Goal: Task Accomplishment & Management: Manage account settings

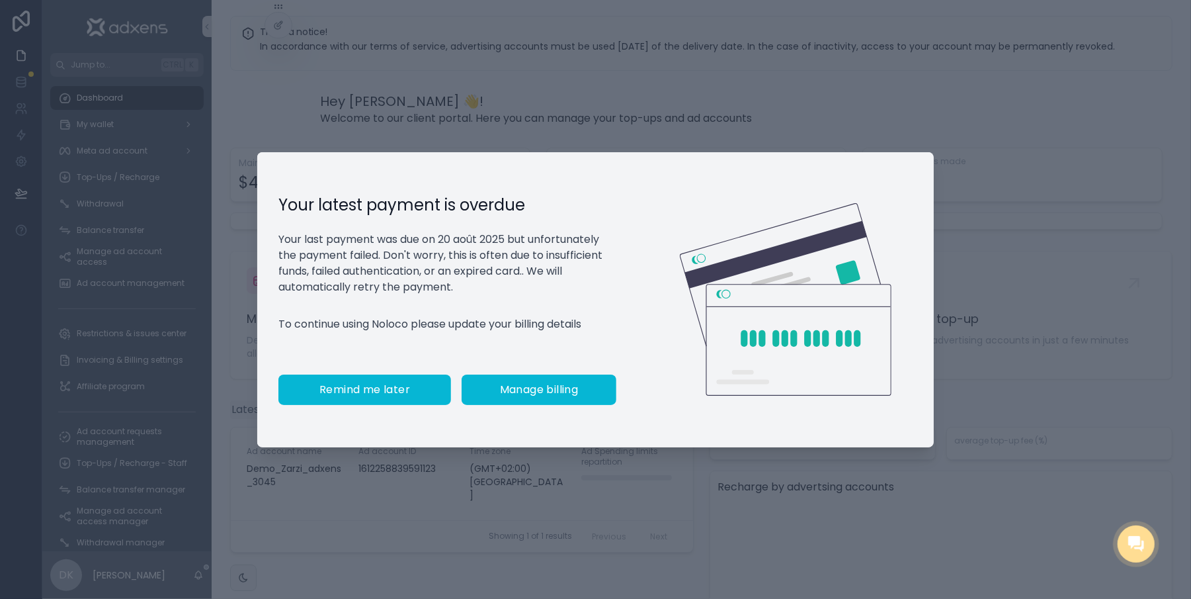
click at [381, 405] on button "Remind me later" at bounding box center [364, 389] width 173 height 30
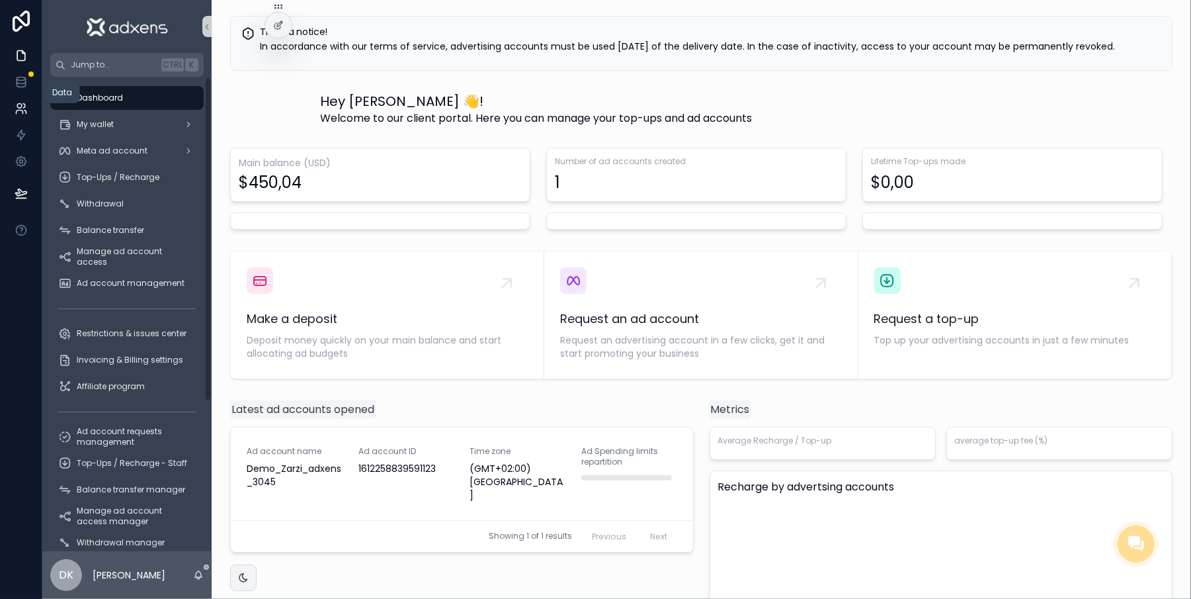
drag, startPoint x: 7, startPoint y: 85, endPoint x: 20, endPoint y: 101, distance: 21.2
click at [8, 87] on link at bounding box center [21, 82] width 42 height 26
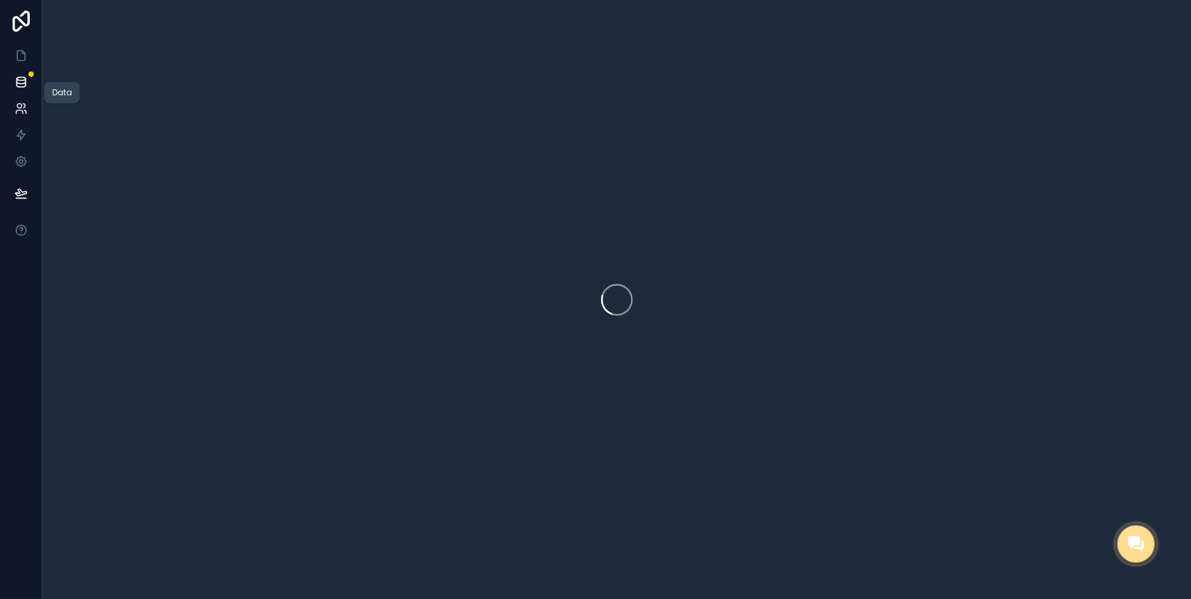
click at [21, 104] on icon at bounding box center [19, 106] width 5 height 5
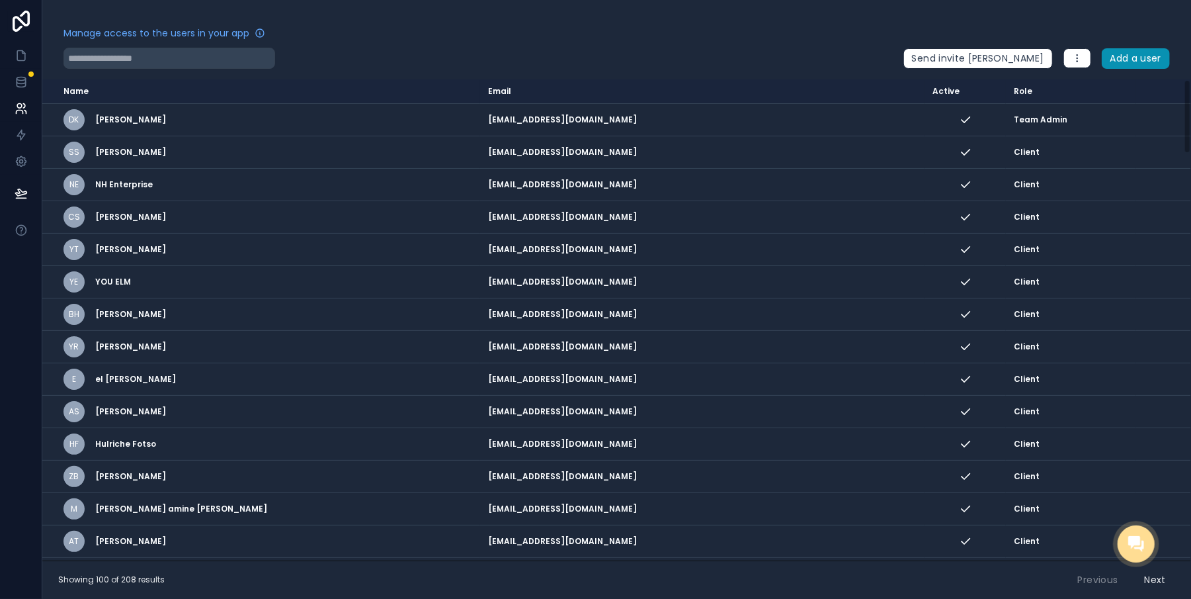
click at [1134, 62] on button "Add a user" at bounding box center [1136, 58] width 69 height 21
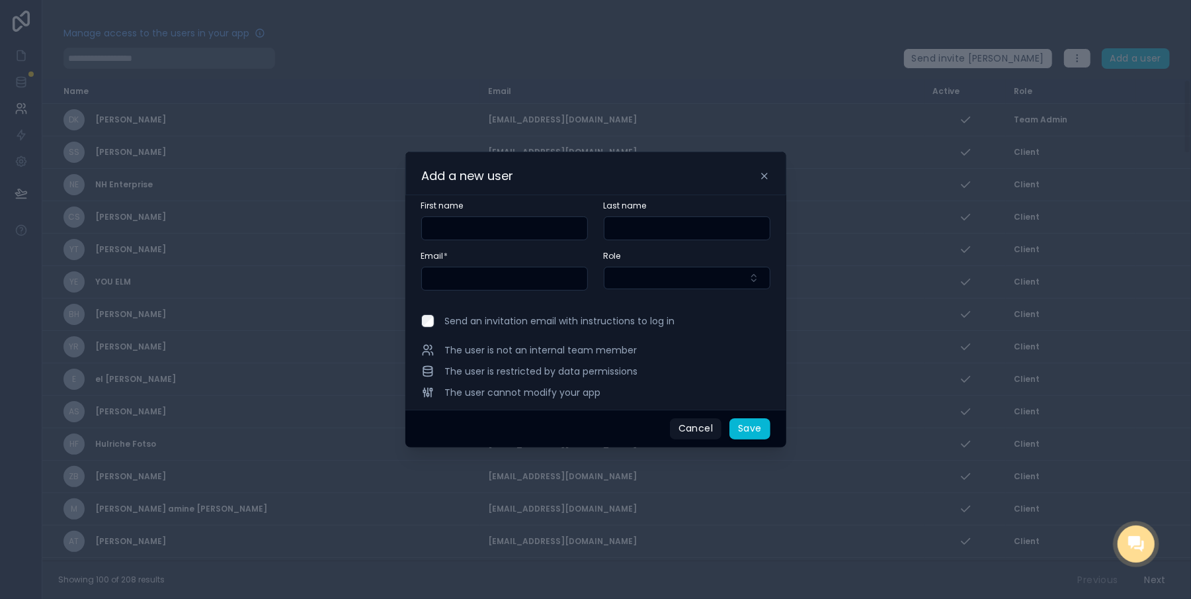
paste input "**********"
type input "**********"
click at [448, 327] on span "Send an invitation email with instructions to log in" at bounding box center [560, 320] width 230 height 13
click at [675, 281] on button "Select Button" at bounding box center [687, 278] width 167 height 22
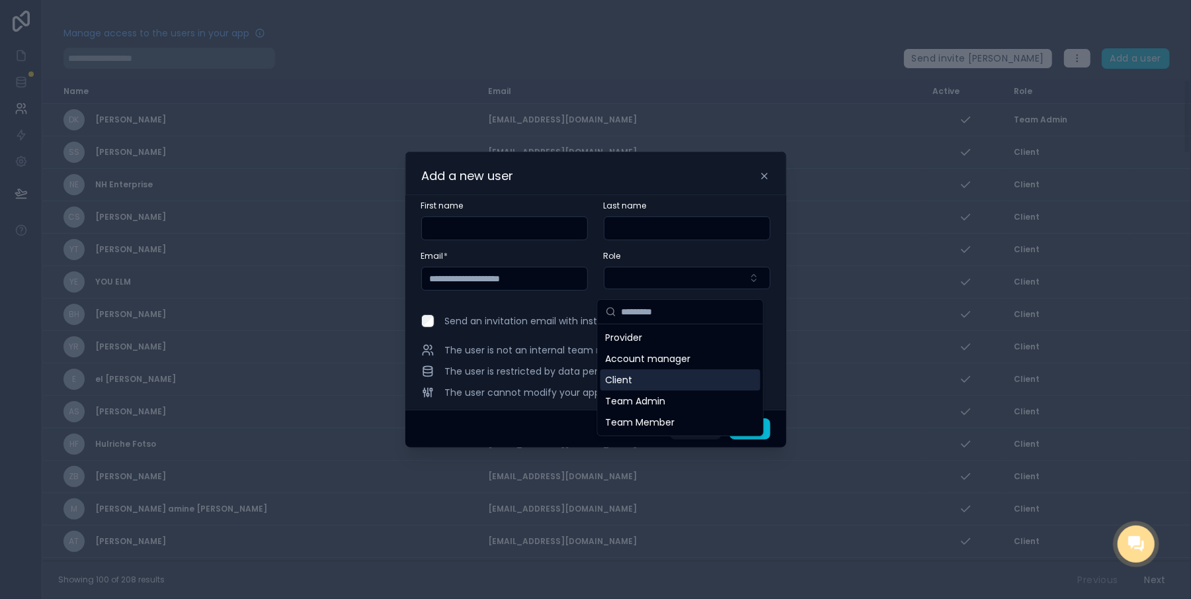
click at [632, 382] on span "Client" at bounding box center [619, 379] width 27 height 13
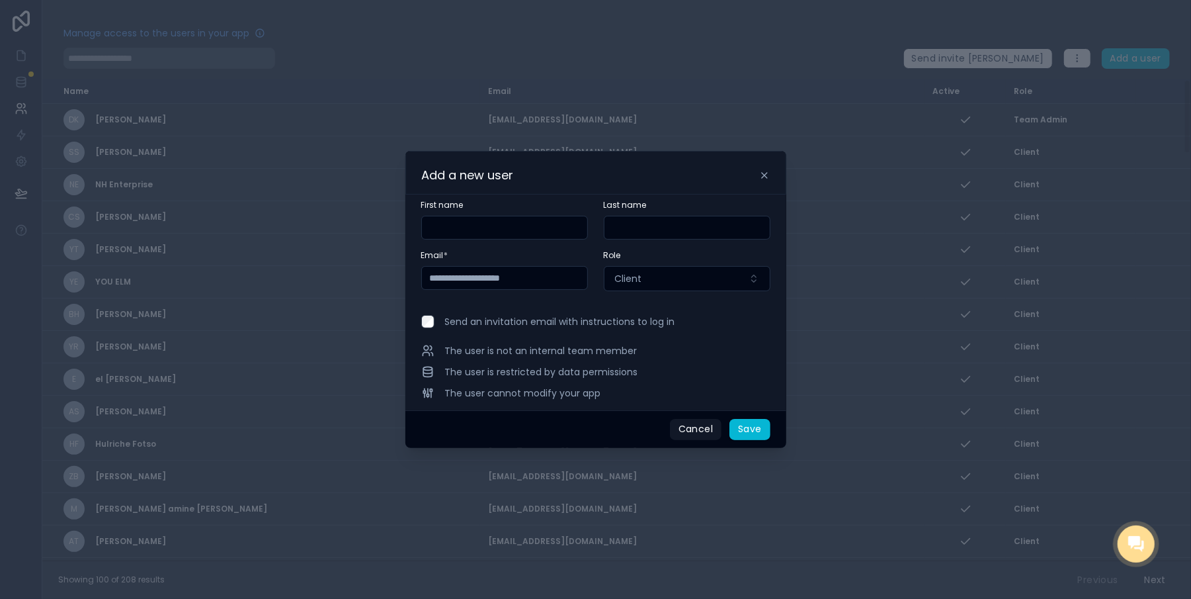
click at [659, 237] on input "text" at bounding box center [686, 227] width 165 height 19
click at [563, 328] on span "Send an invitation email with instructions to log in" at bounding box center [560, 321] width 230 height 13
click at [741, 439] on button "Save" at bounding box center [749, 429] width 40 height 21
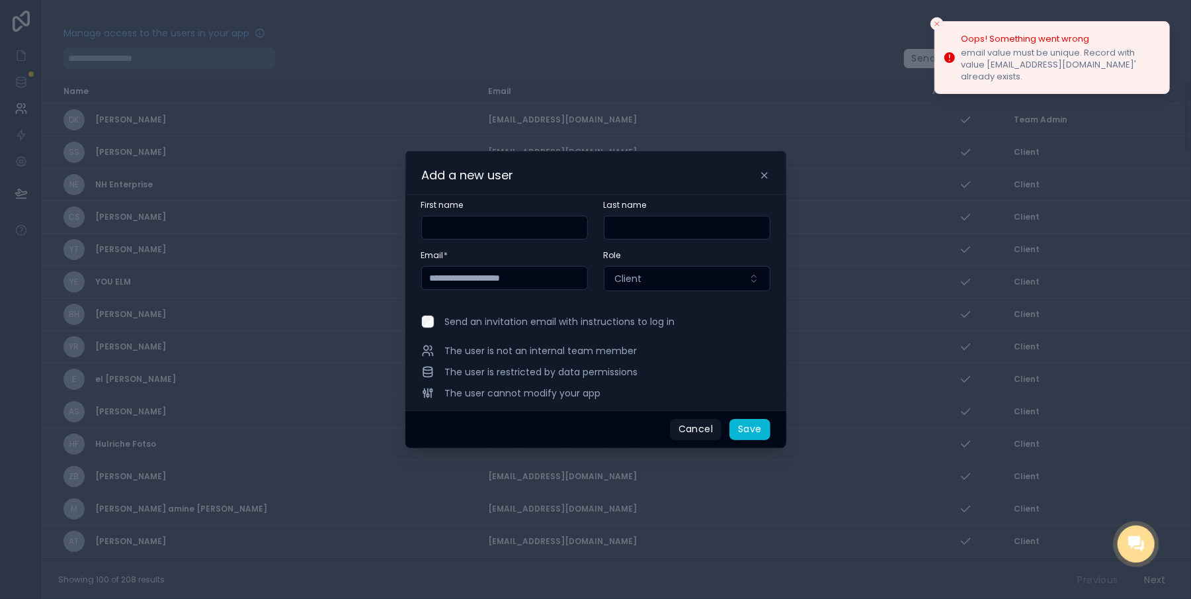
drag, startPoint x: 421, startPoint y: 286, endPoint x: 387, endPoint y: 289, distance: 34.5
click at [387, 289] on div "**********" at bounding box center [595, 299] width 1191 height 599
click at [566, 287] on input "**********" at bounding box center [504, 278] width 165 height 19
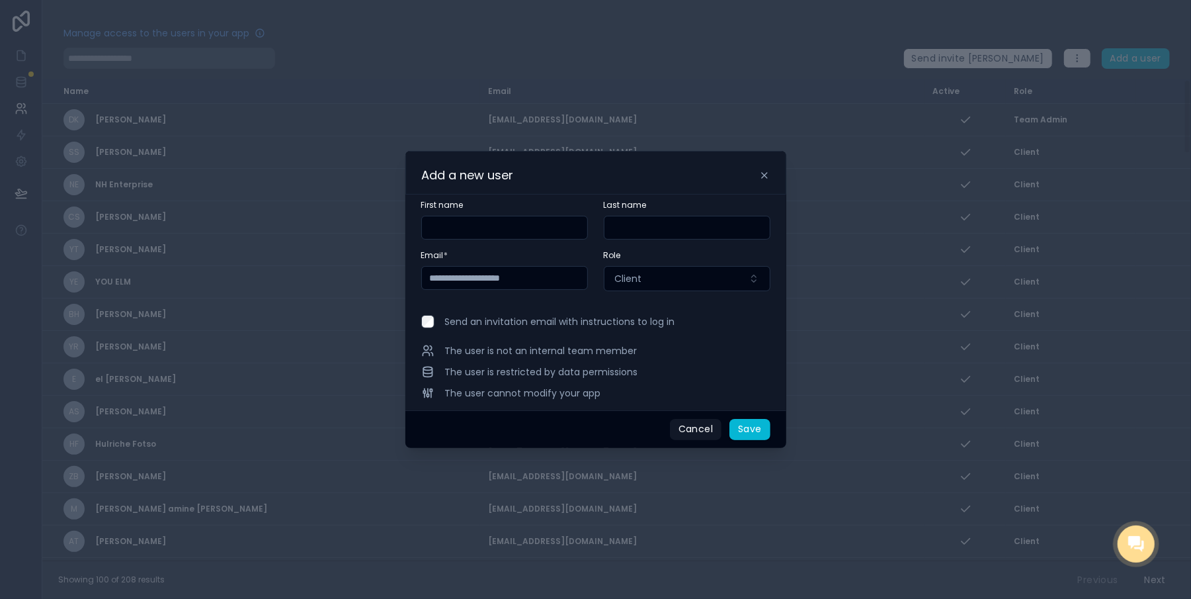
click at [517, 328] on span "Send an invitation email with instructions to log in" at bounding box center [560, 321] width 230 height 13
click at [751, 435] on button "Save" at bounding box center [749, 429] width 40 height 21
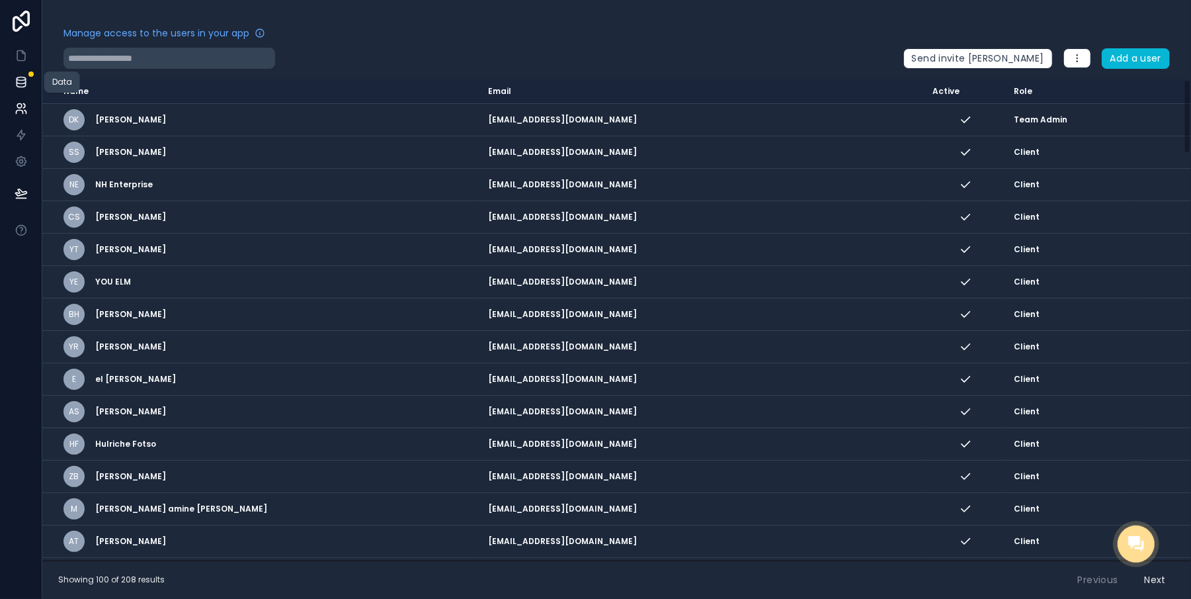
click at [13, 81] on link at bounding box center [21, 82] width 42 height 26
click at [21, 106] on icon at bounding box center [19, 106] width 5 height 5
click at [20, 91] on link at bounding box center [21, 82] width 42 height 26
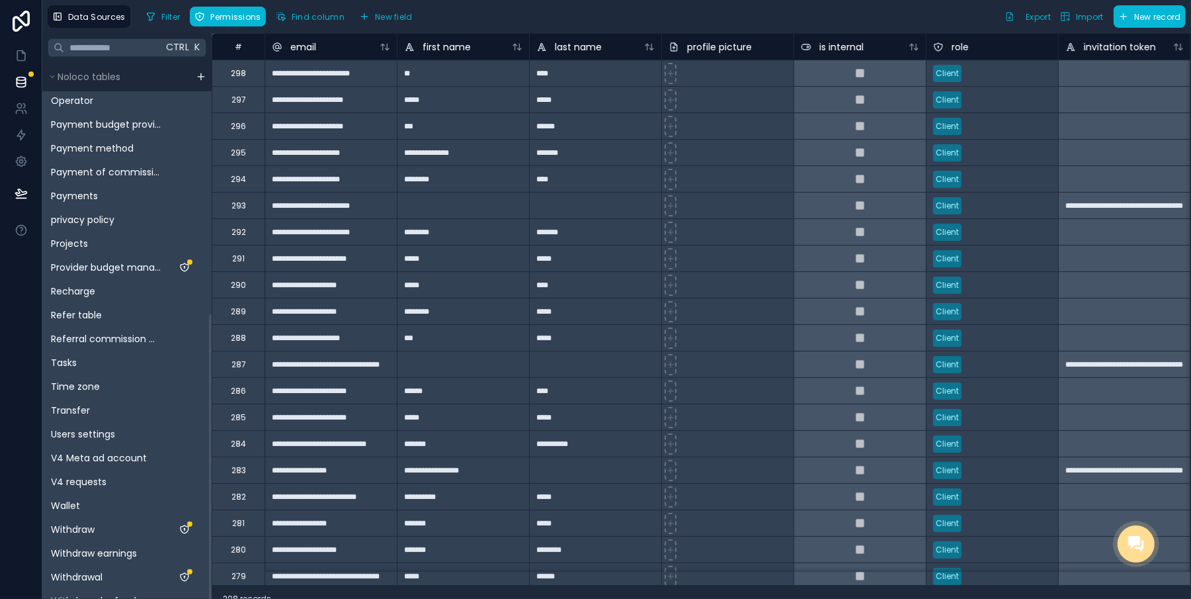
scroll to position [464, 0]
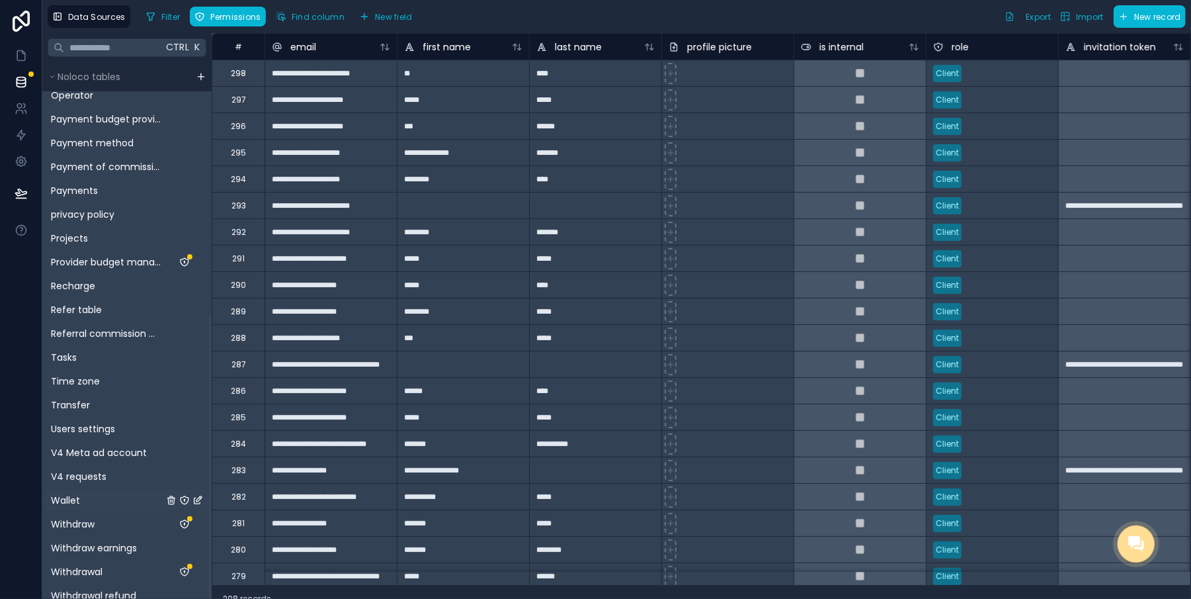
drag, startPoint x: 209, startPoint y: 131, endPoint x: 194, endPoint y: 492, distance: 361.4
click at [209, 487] on div at bounding box center [210, 463] width 3 height 298
click at [20, 51] on icon at bounding box center [21, 56] width 8 height 10
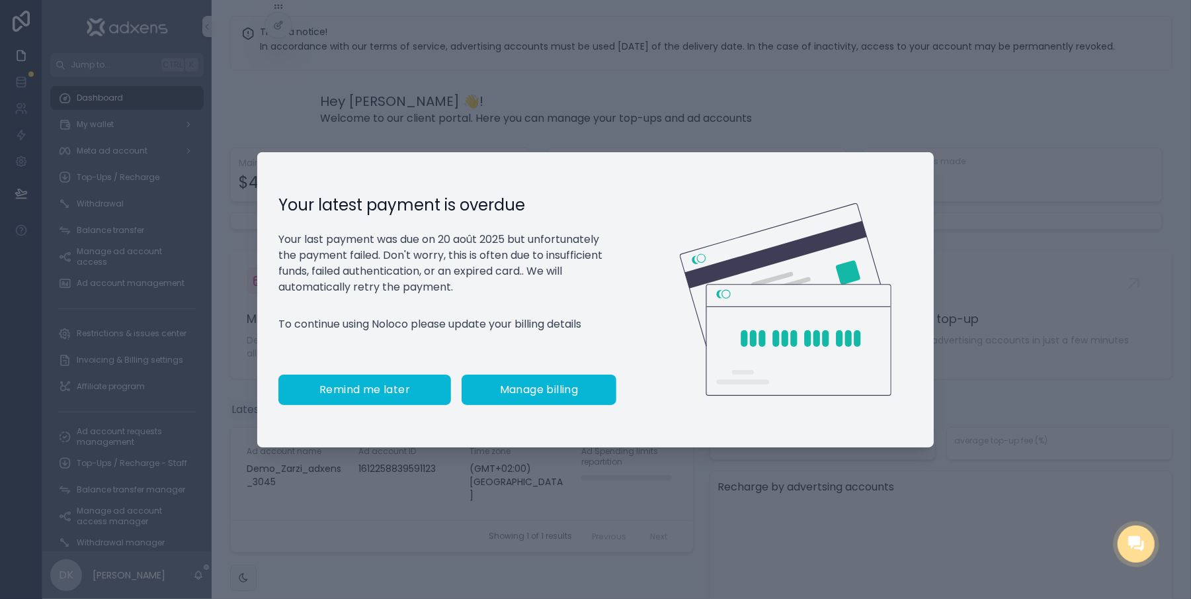
click at [347, 402] on button "Remind me later" at bounding box center [364, 389] width 173 height 30
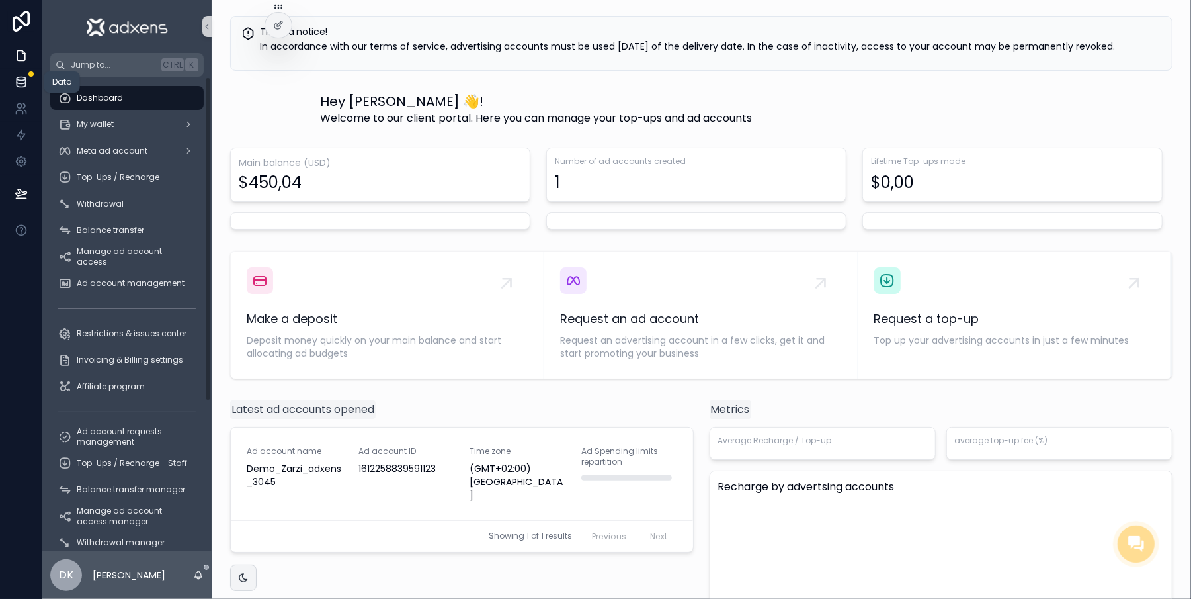
click at [19, 88] on icon at bounding box center [21, 81] width 13 height 13
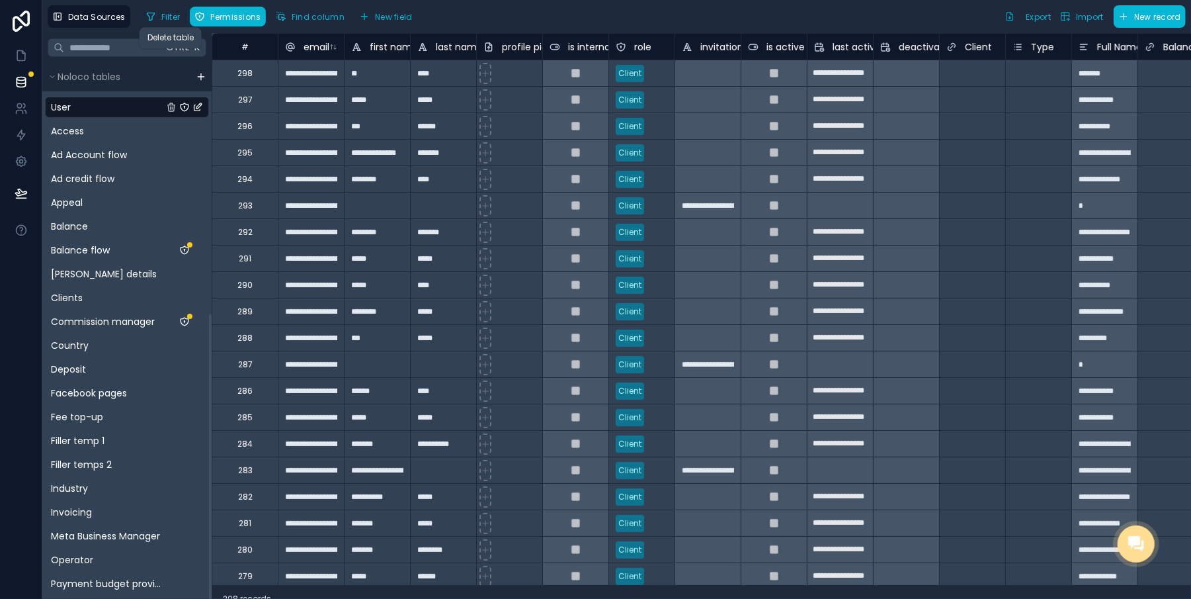
scroll to position [464, 0]
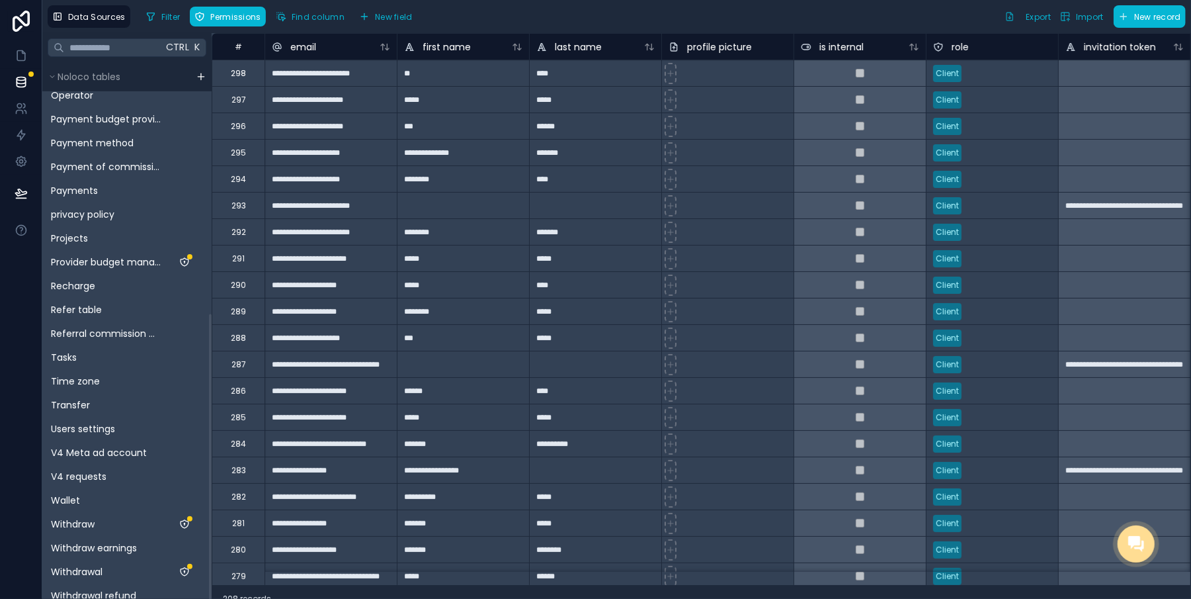
drag, startPoint x: 210, startPoint y: 170, endPoint x: 207, endPoint y: 588, distance: 418.0
click at [209, 588] on div at bounding box center [210, 463] width 3 height 298
click at [75, 422] on span "Users settings" at bounding box center [83, 428] width 64 height 13
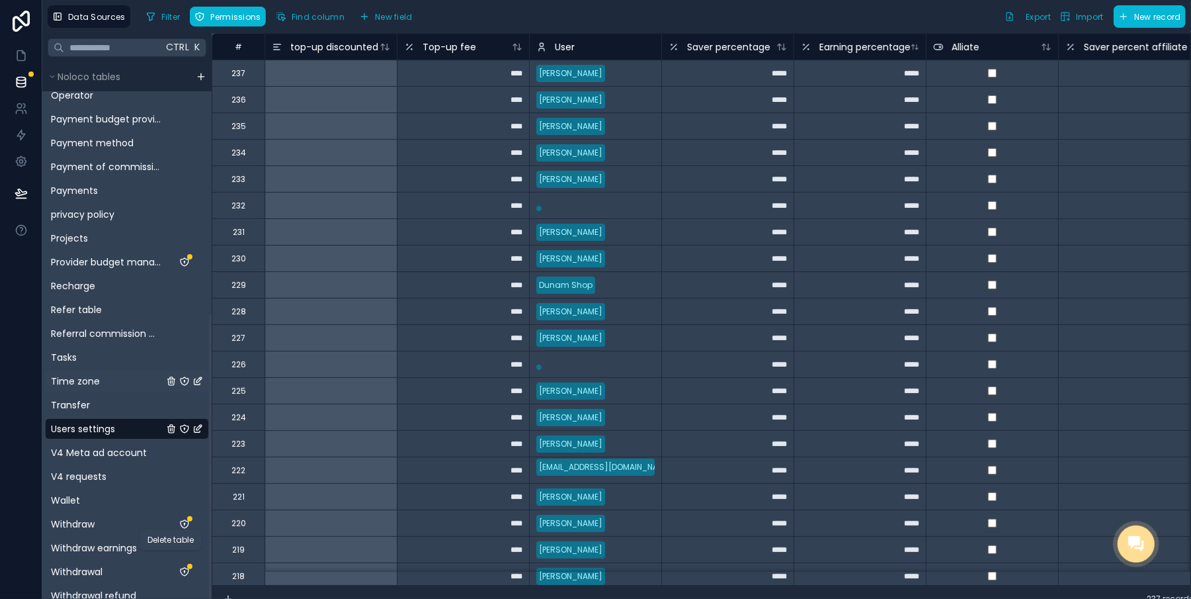
click at [75, 390] on div "Time zone" at bounding box center [127, 380] width 164 height 21
click at [71, 386] on span "Time zone" at bounding box center [75, 380] width 49 height 13
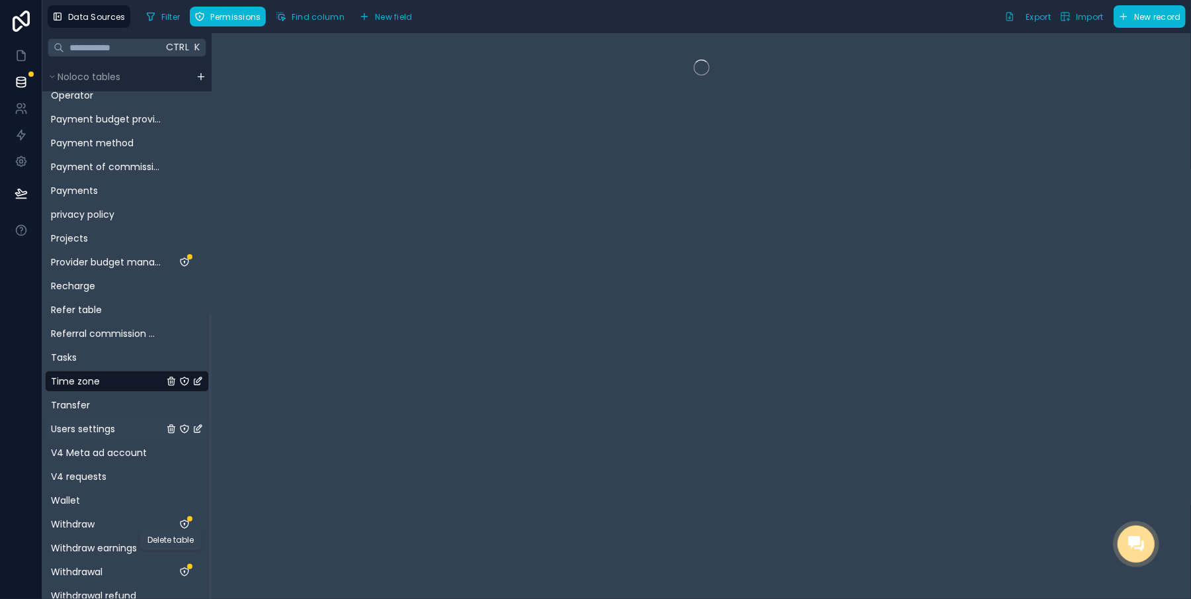
click at [77, 421] on div "Users settings" at bounding box center [127, 428] width 164 height 21
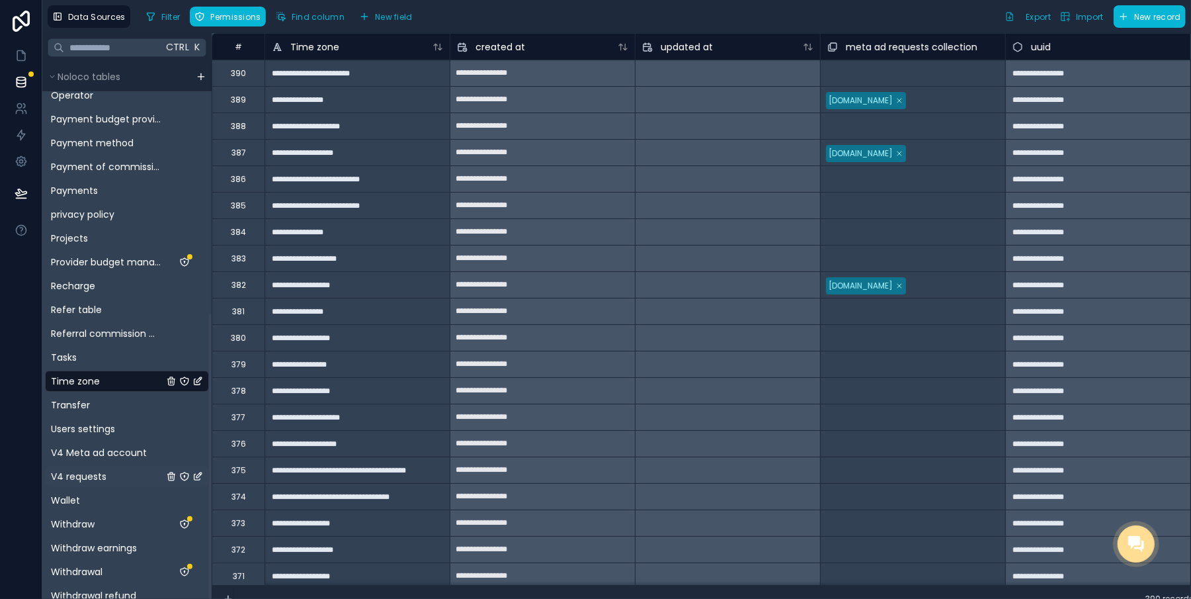
click at [98, 474] on span "V4 requests" at bounding box center [79, 476] width 56 height 13
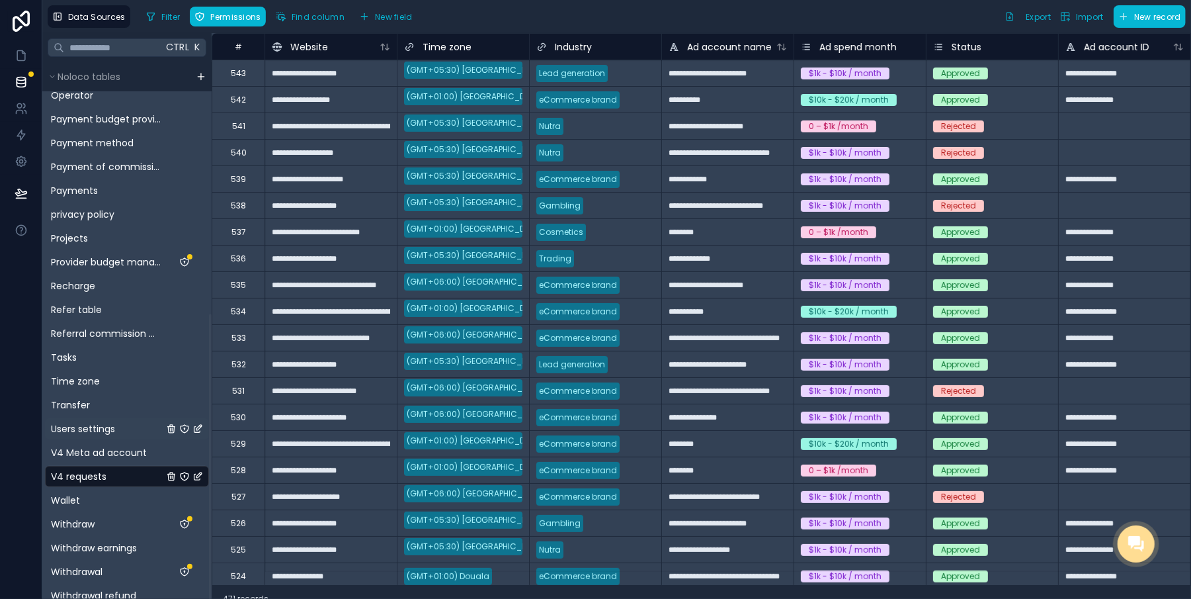
click at [78, 424] on span "Users settings" at bounding box center [83, 428] width 64 height 13
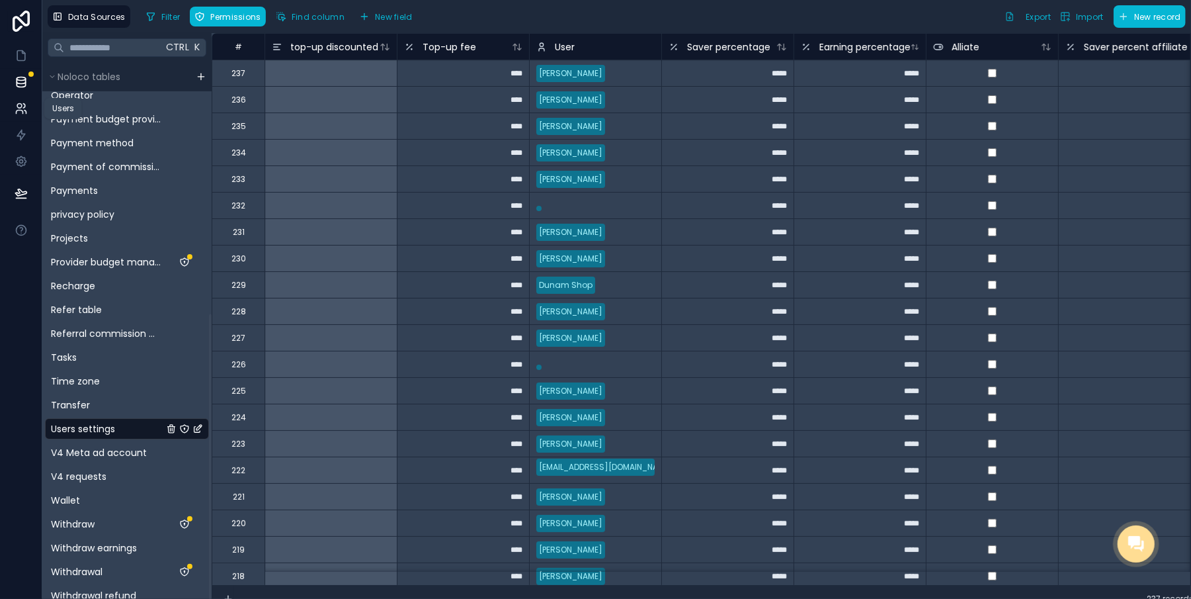
click at [16, 112] on icon at bounding box center [19, 111] width 7 height 3
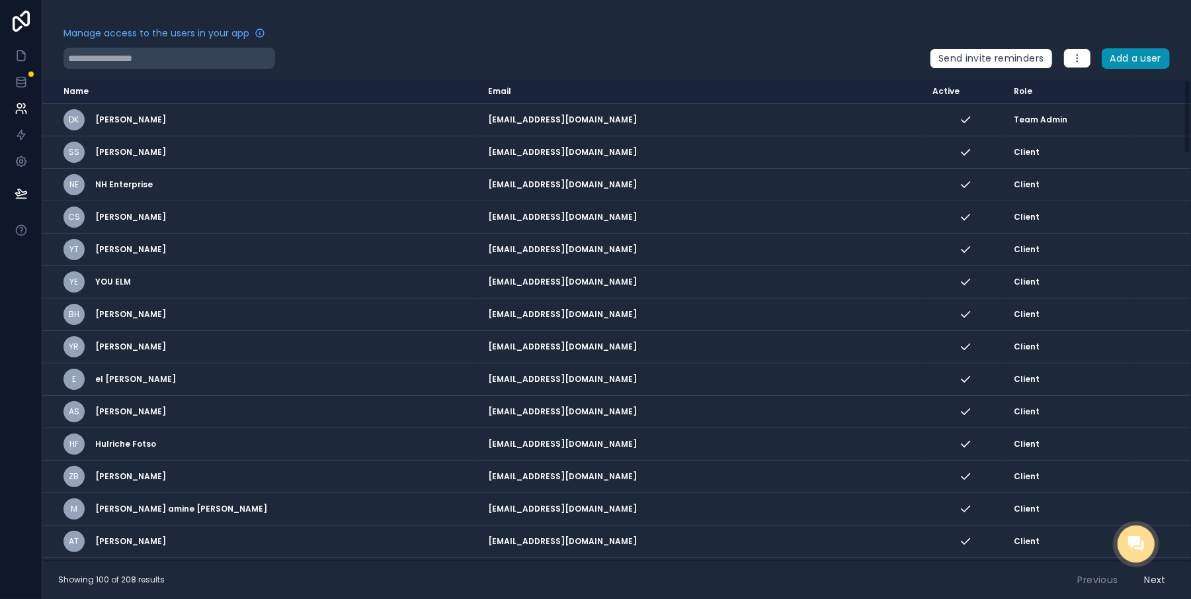
click at [1141, 49] on button "Add a user" at bounding box center [1136, 58] width 69 height 21
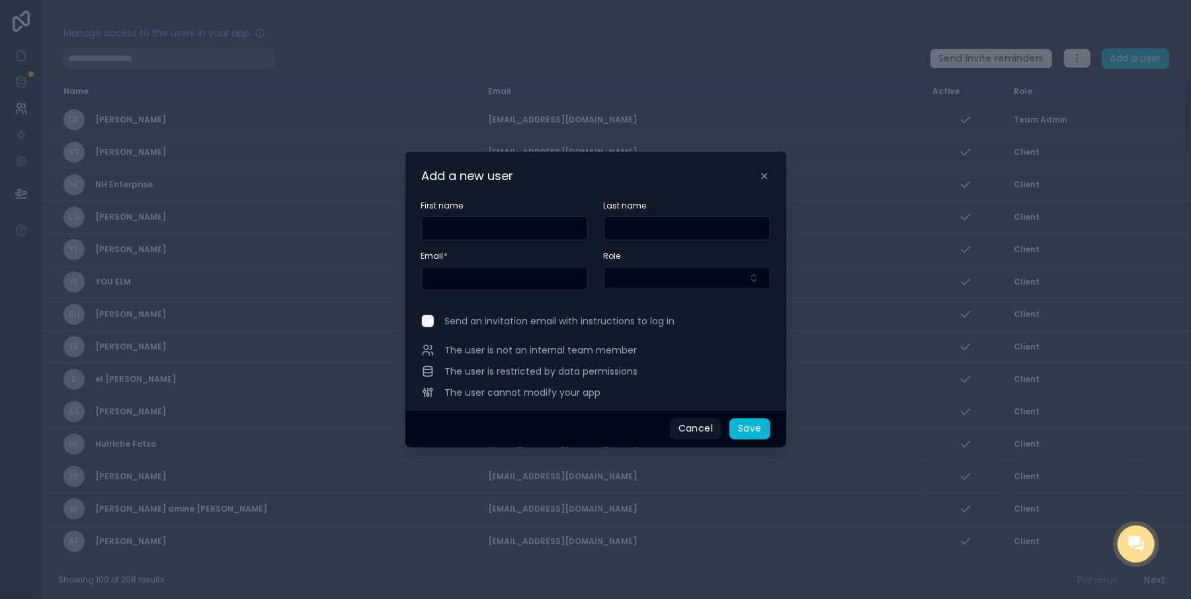
click at [487, 286] on input "text" at bounding box center [504, 278] width 165 height 19
paste input "**********"
type input "**********"
click at [643, 288] on button "Select Button" at bounding box center [687, 278] width 167 height 22
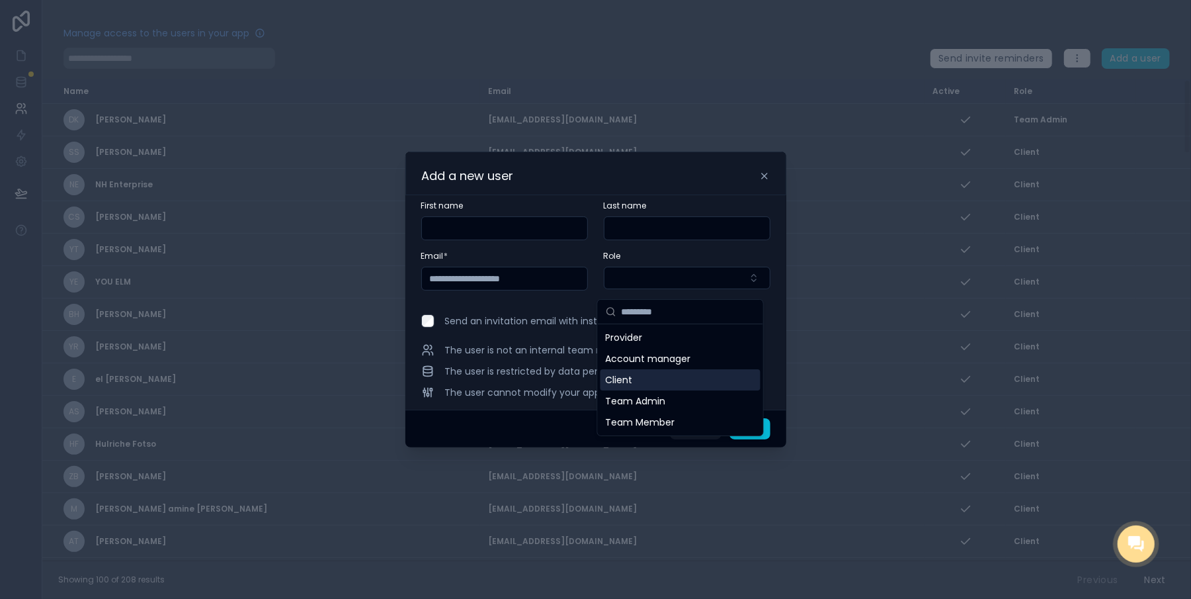
click at [618, 384] on span "Client" at bounding box center [619, 379] width 27 height 13
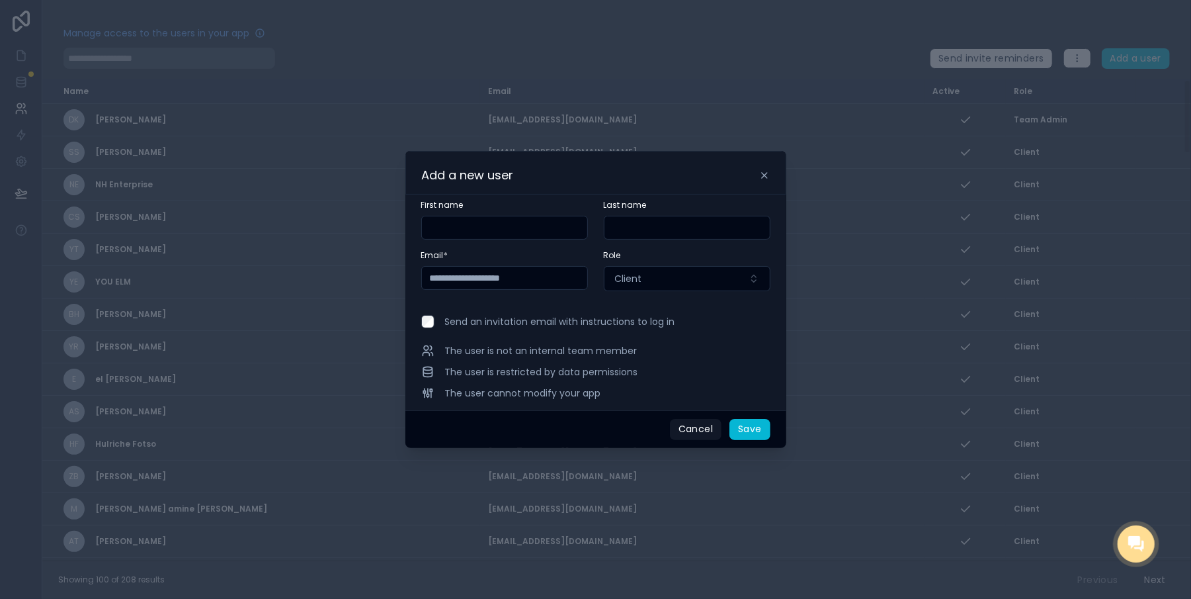
drag, startPoint x: 424, startPoint y: 282, endPoint x: 402, endPoint y: 282, distance: 21.8
click at [405, 282] on div "**********" at bounding box center [595, 302] width 381 height 216
click at [742, 430] on button "Save" at bounding box center [749, 429] width 40 height 21
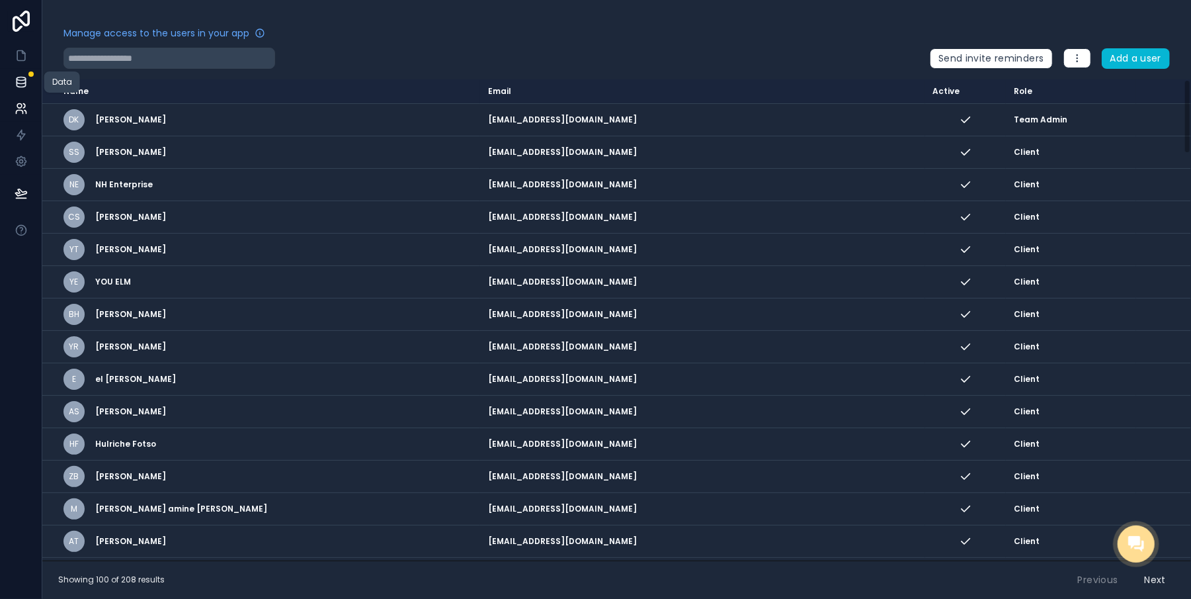
click at [15, 79] on icon at bounding box center [21, 81] width 13 height 13
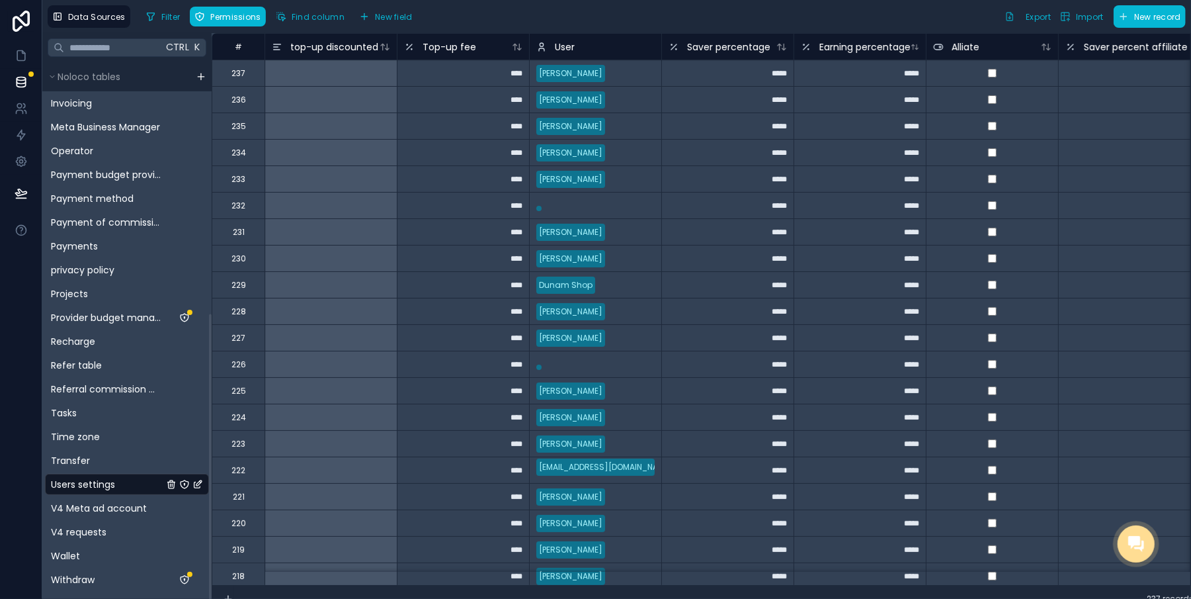
scroll to position [464, 0]
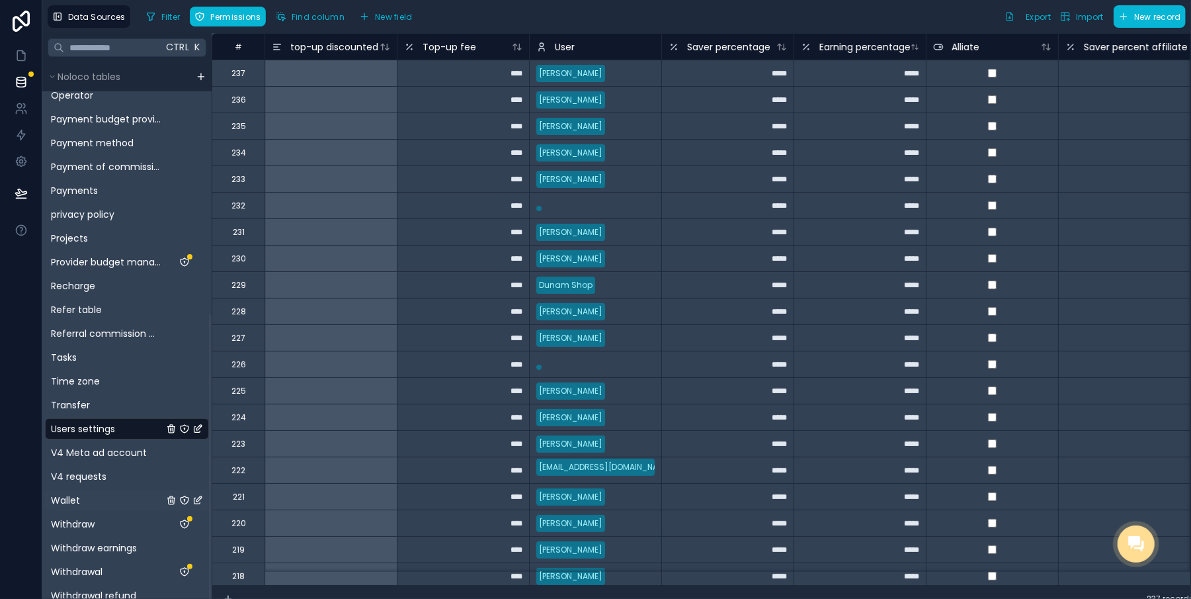
drag, startPoint x: 209, startPoint y: 109, endPoint x: 149, endPoint y: 496, distance: 391.5
click at [209, 474] on div at bounding box center [210, 463] width 3 height 298
click at [82, 402] on span "Transfer" at bounding box center [70, 404] width 39 height 13
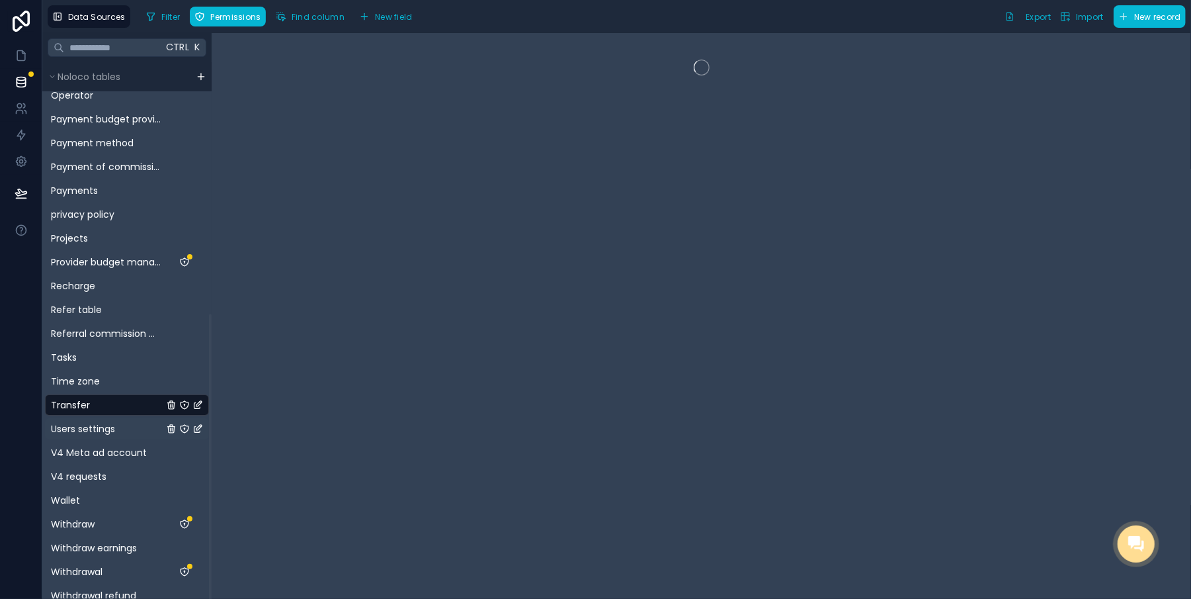
click at [79, 425] on span "Users settings" at bounding box center [83, 428] width 64 height 13
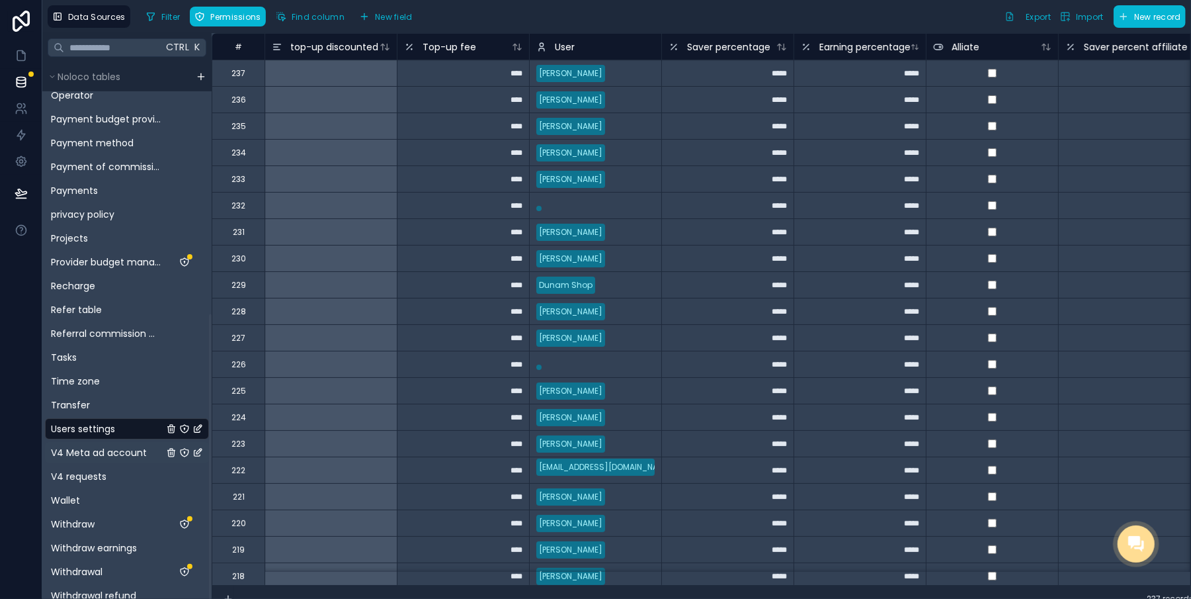
click at [90, 458] on span "V4 Meta ad account" at bounding box center [99, 452] width 96 height 13
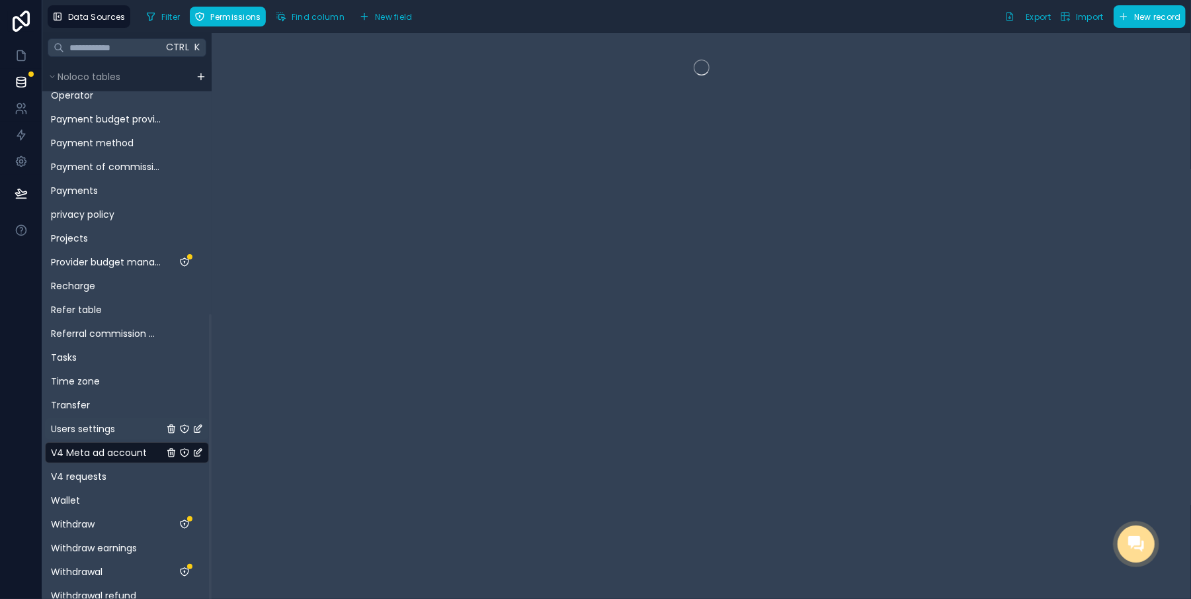
click at [89, 423] on span "Users settings" at bounding box center [83, 428] width 64 height 13
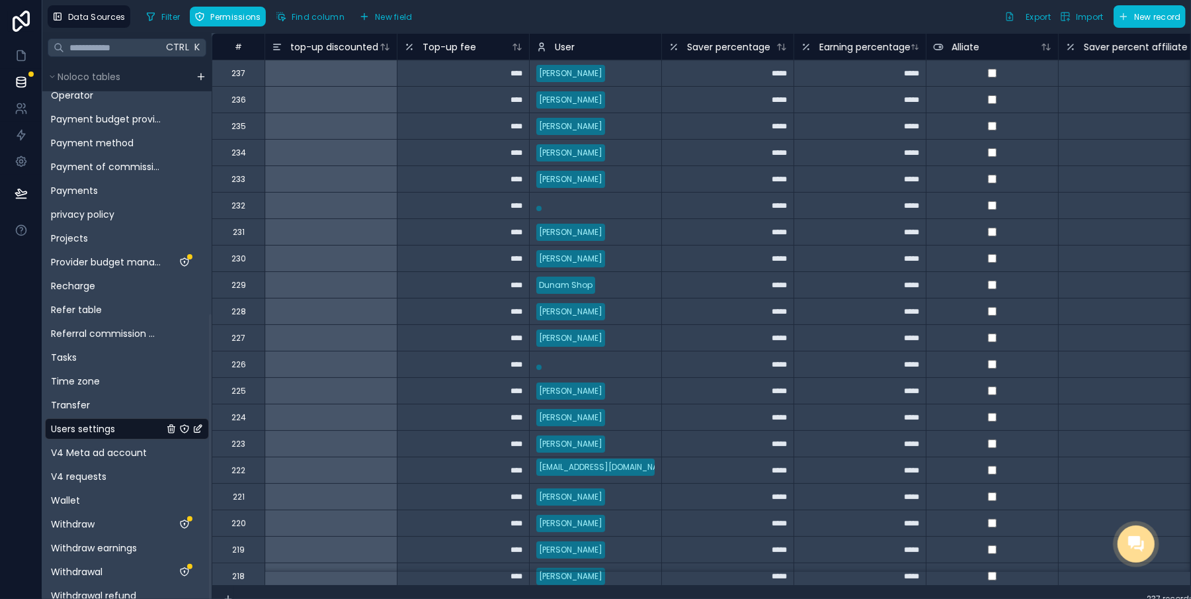
click at [89, 423] on span "Users settings" at bounding box center [83, 428] width 64 height 13
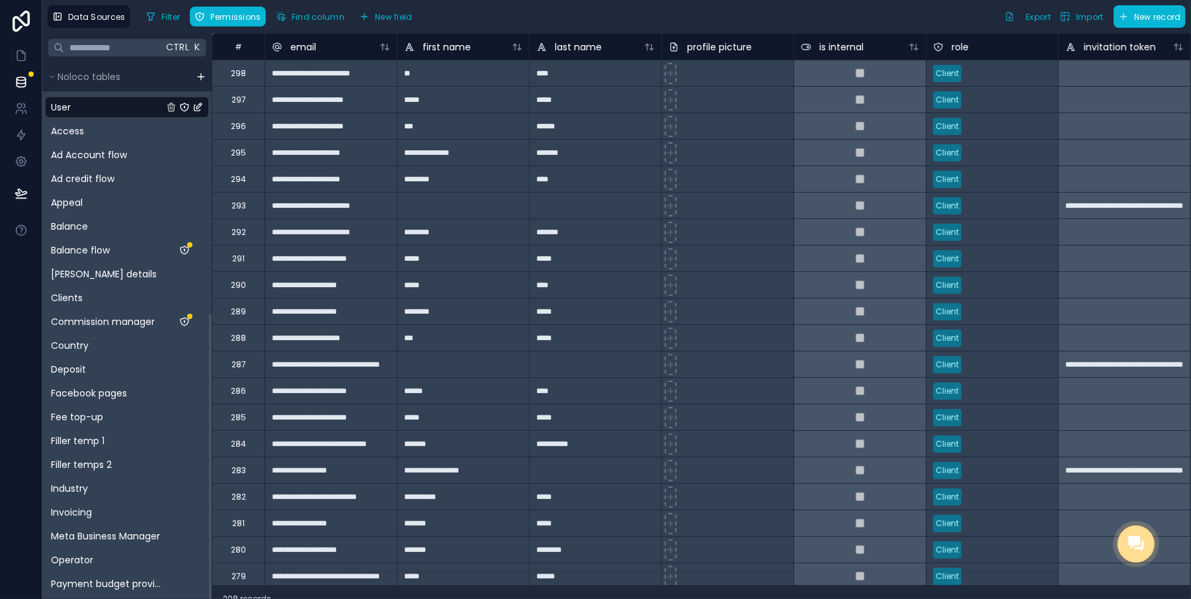
scroll to position [464, 0]
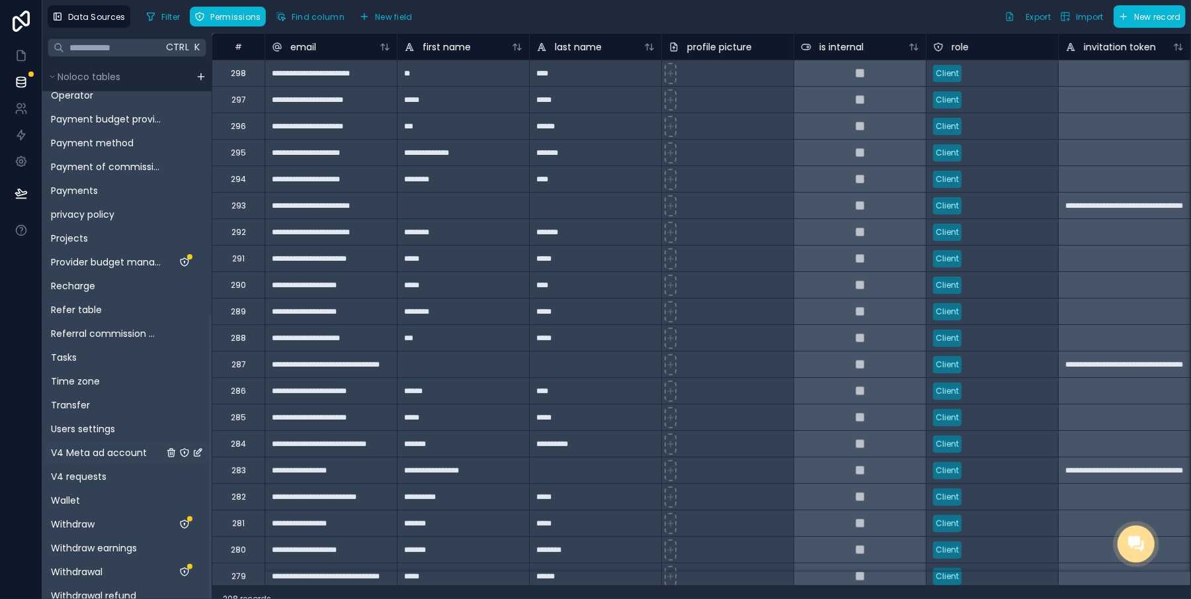
drag, startPoint x: 194, startPoint y: 366, endPoint x: 97, endPoint y: 446, distance: 126.4
click at [209, 509] on div at bounding box center [210, 463] width 3 height 298
click at [80, 435] on div "Users settings" at bounding box center [127, 428] width 164 height 21
click at [79, 430] on span "Users settings" at bounding box center [83, 428] width 64 height 13
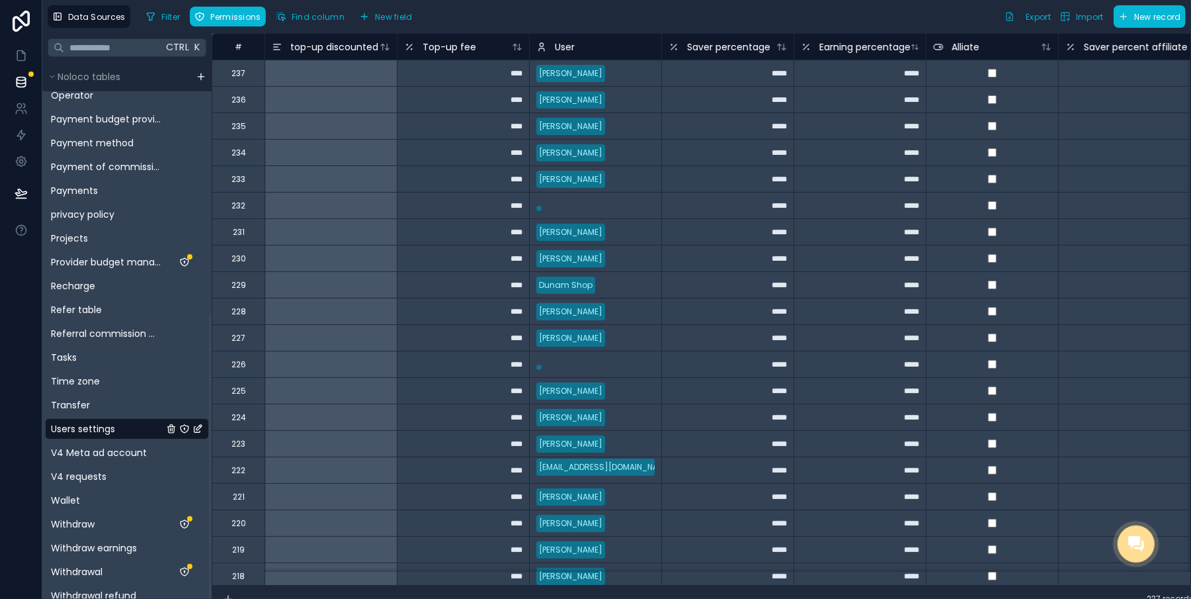
click at [645, 116] on div "Tom Trader" at bounding box center [596, 126] width 132 height 20
click at [466, 74] on div "****" at bounding box center [463, 73] width 132 height 26
click at [19, 104] on icon at bounding box center [19, 106] width 5 height 5
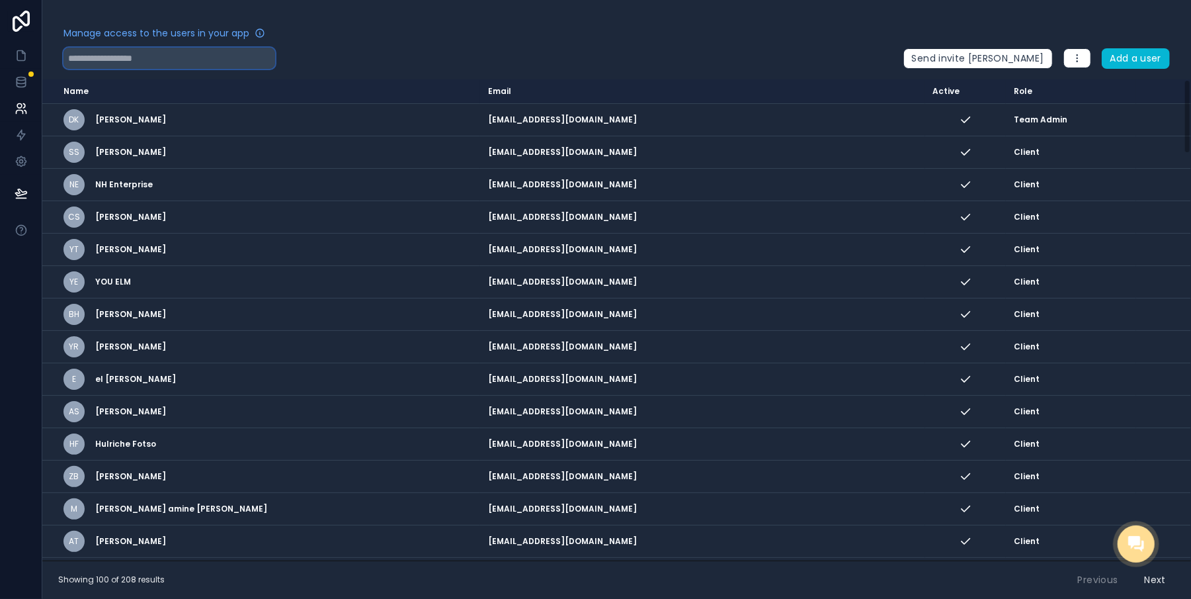
click at [177, 58] on input "text" at bounding box center [169, 58] width 212 height 21
paste input "**********"
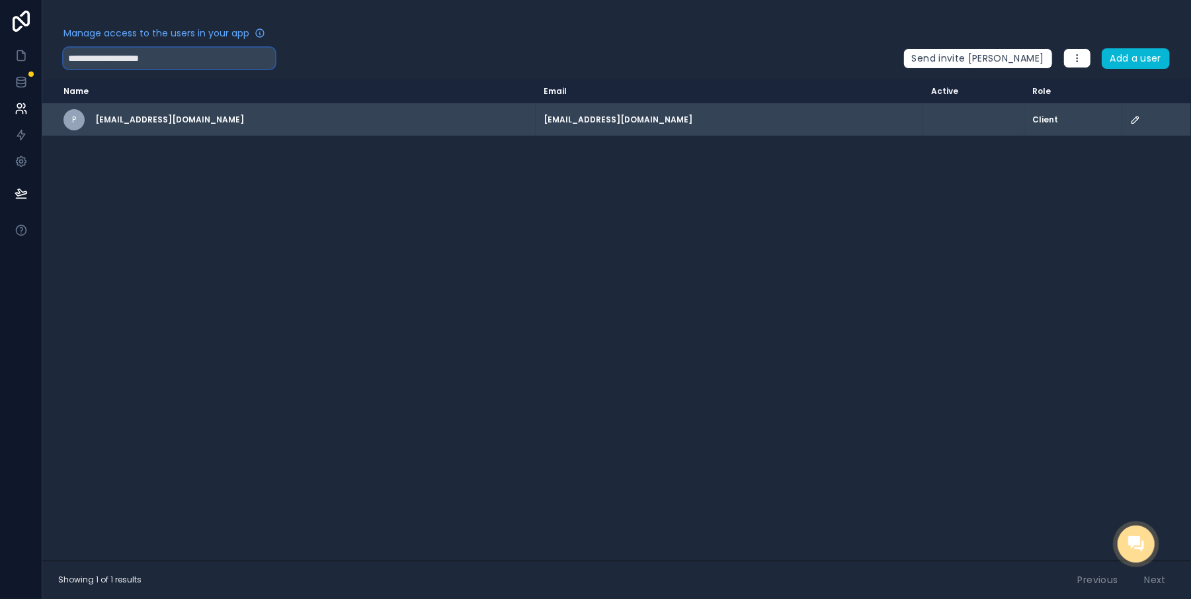
type input "**********"
click at [132, 117] on span "post2karann@gmail.com" at bounding box center [169, 119] width 149 height 11
click at [1132, 120] on icon "scrollable content" at bounding box center [1135, 119] width 7 height 7
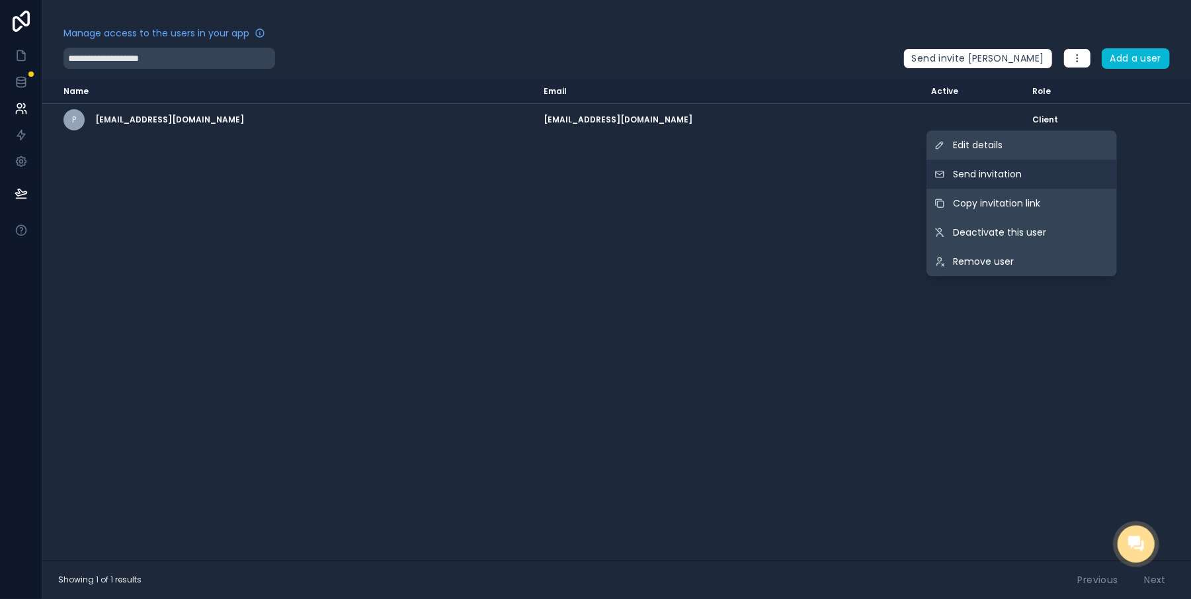
click at [1051, 170] on button "Send invitation" at bounding box center [1022, 173] width 190 height 29
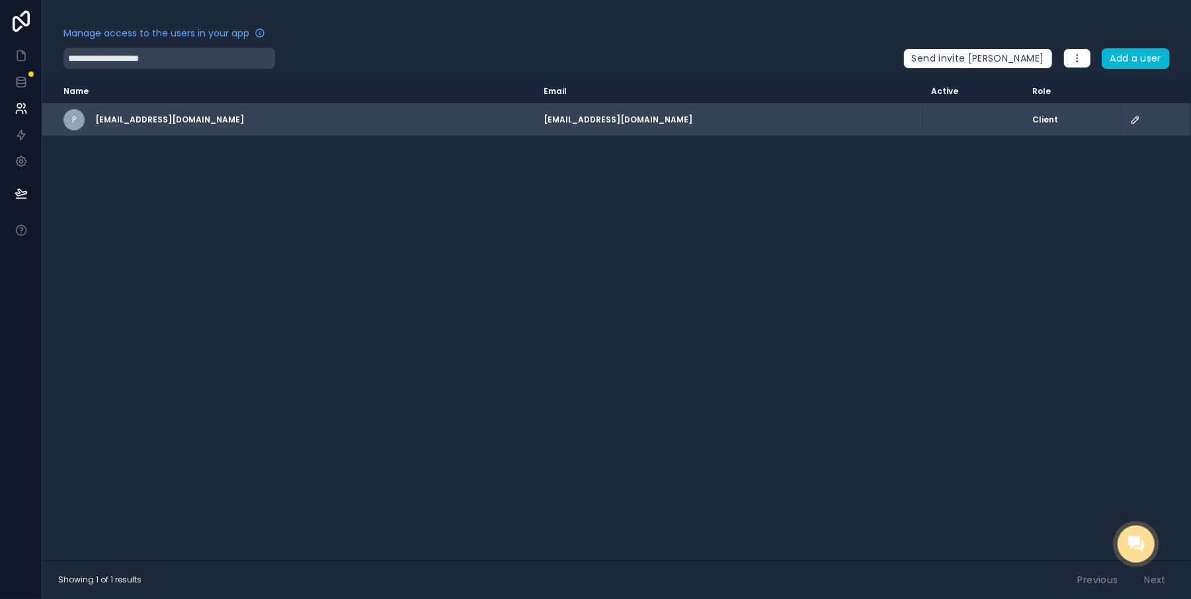
click at [481, 116] on td "p post2karann@gmail.com" at bounding box center [288, 120] width 493 height 32
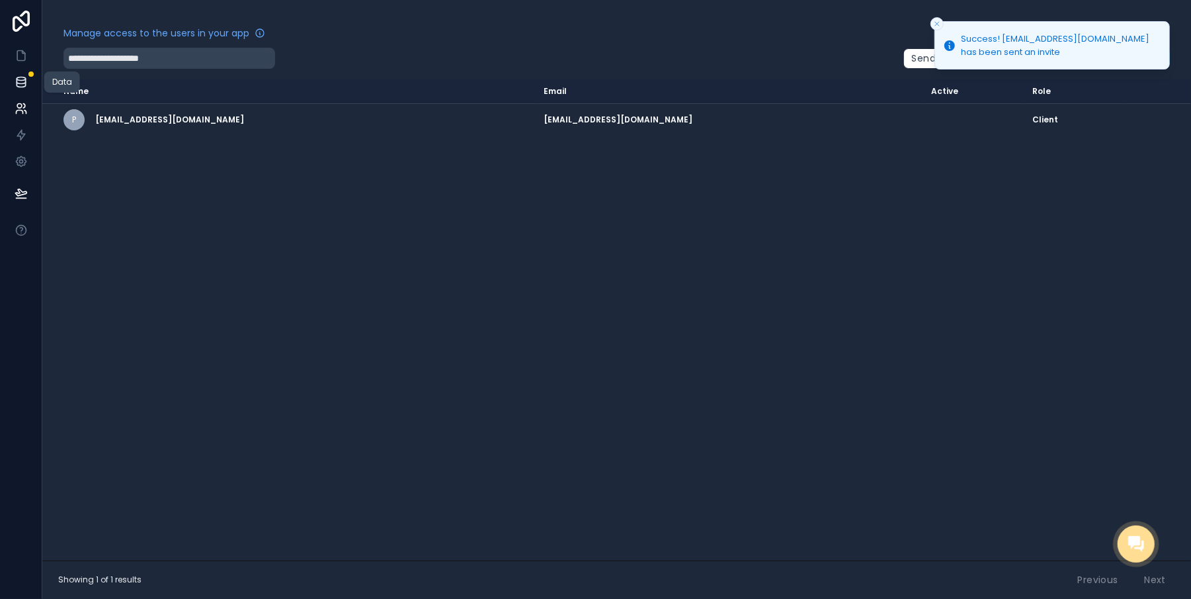
click at [15, 83] on icon at bounding box center [21, 81] width 13 height 13
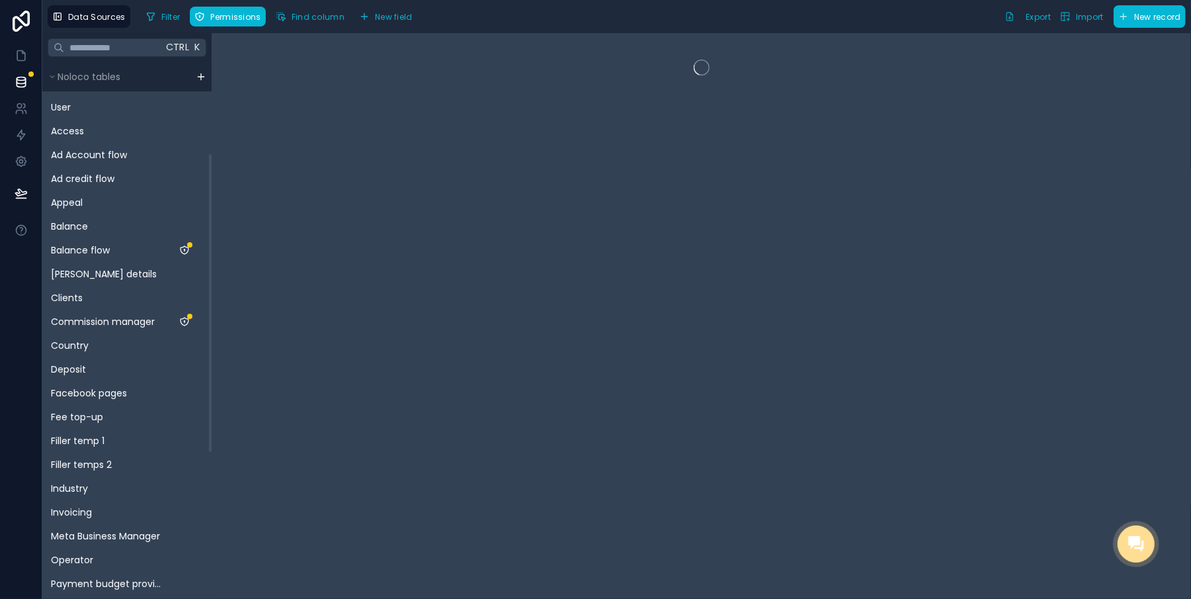
scroll to position [169, 0]
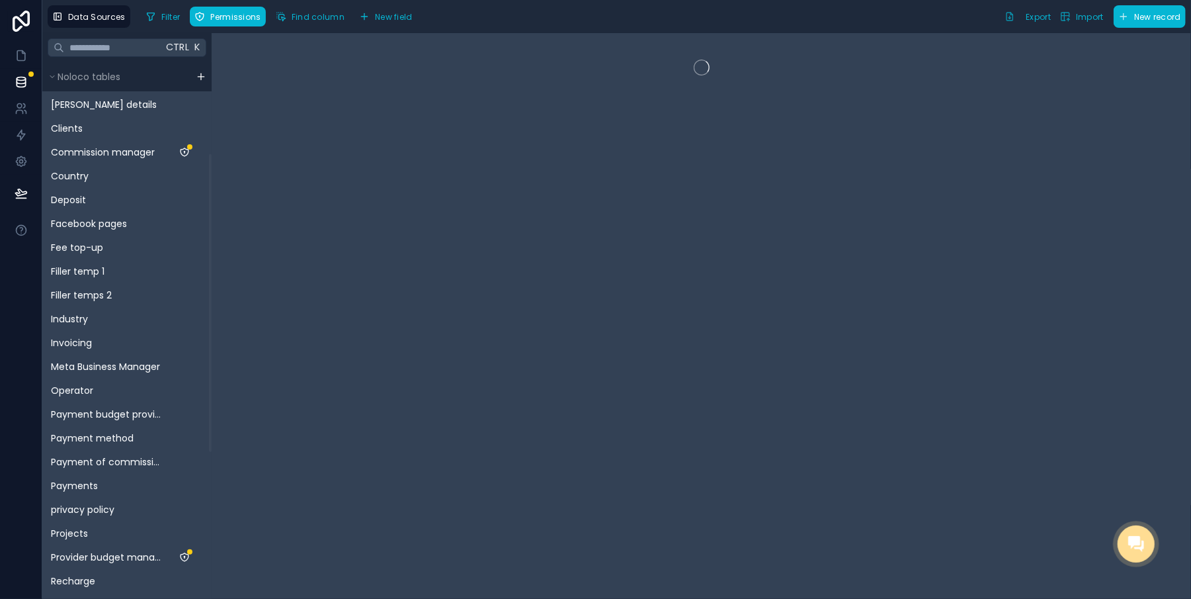
drag, startPoint x: 210, startPoint y: 315, endPoint x: 123, endPoint y: 552, distance: 251.5
click at [209, 452] on div at bounding box center [210, 303] width 3 height 298
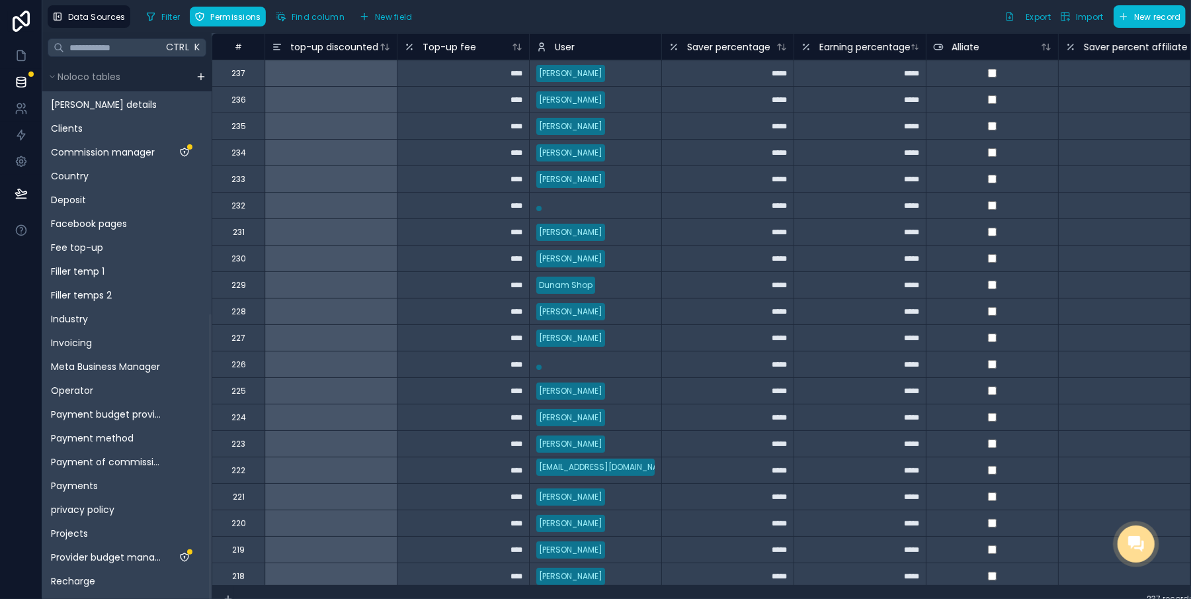
scroll to position [464, 0]
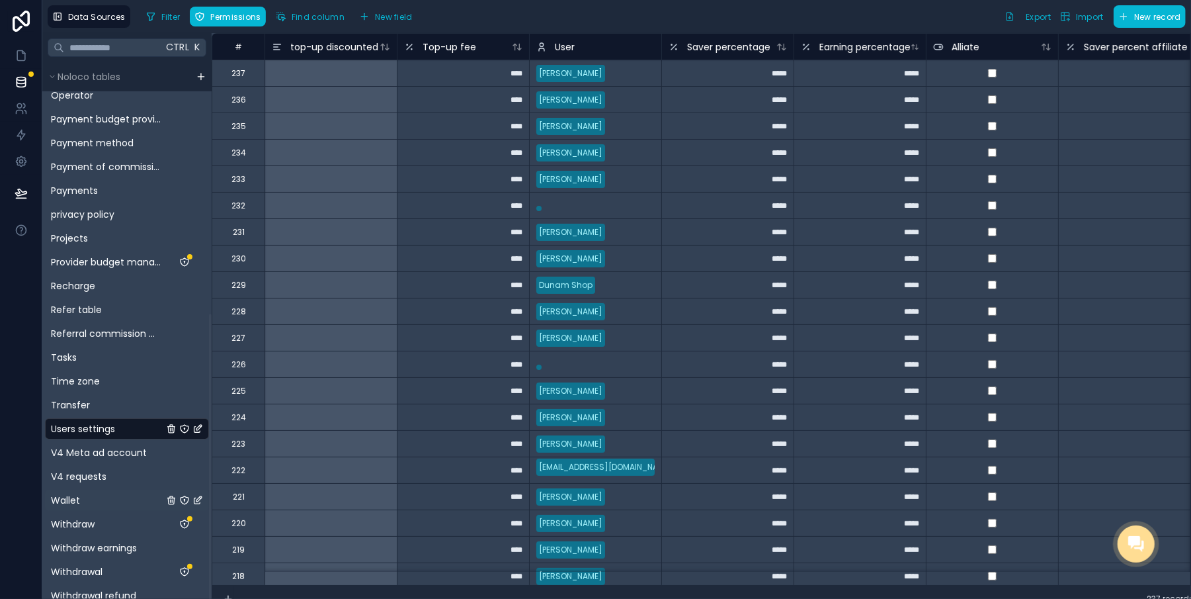
click at [75, 503] on span "Wallet" at bounding box center [65, 499] width 29 height 13
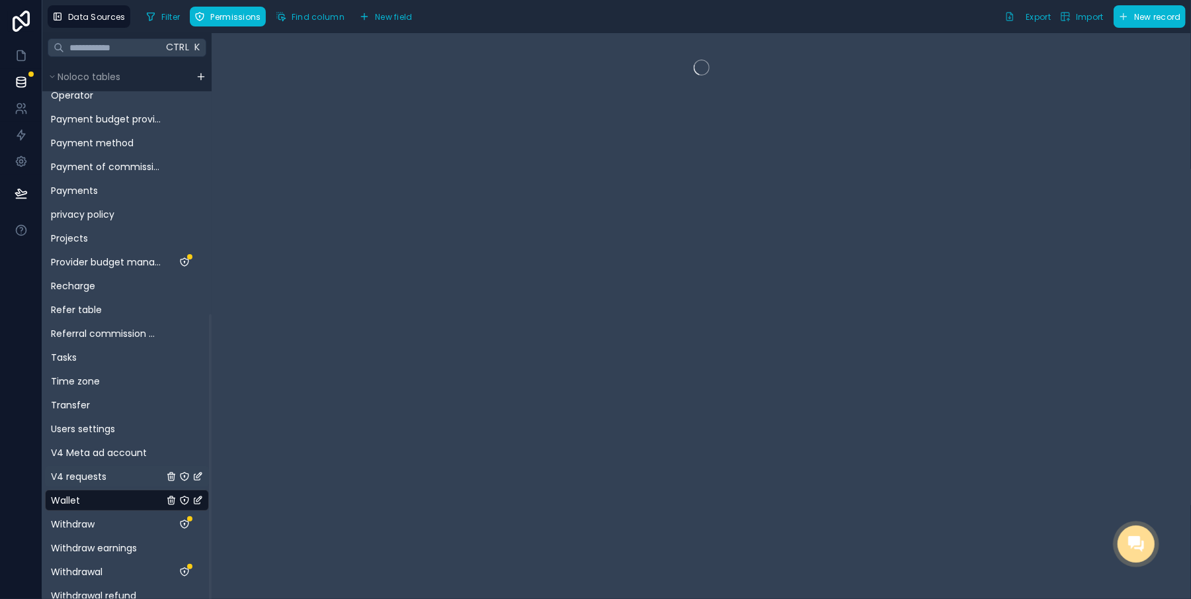
click at [98, 485] on div "V4 requests" at bounding box center [127, 476] width 164 height 21
click at [98, 477] on span "V4 requests" at bounding box center [79, 476] width 56 height 13
click at [83, 503] on link "Wallet" at bounding box center [107, 499] width 112 height 13
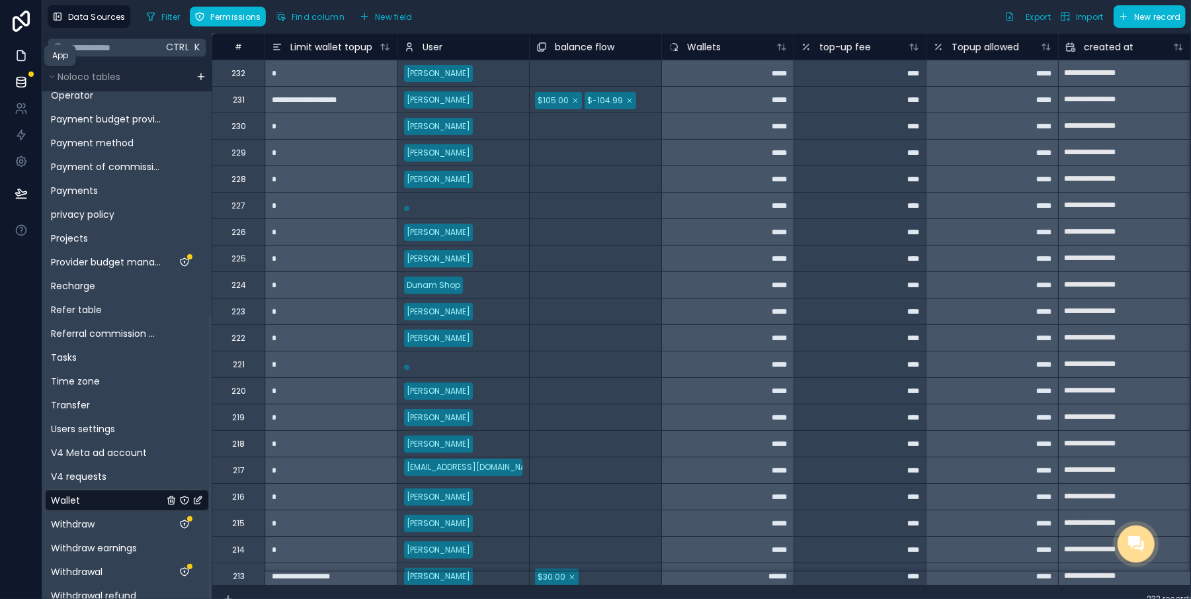
click at [21, 57] on icon at bounding box center [21, 55] width 13 height 13
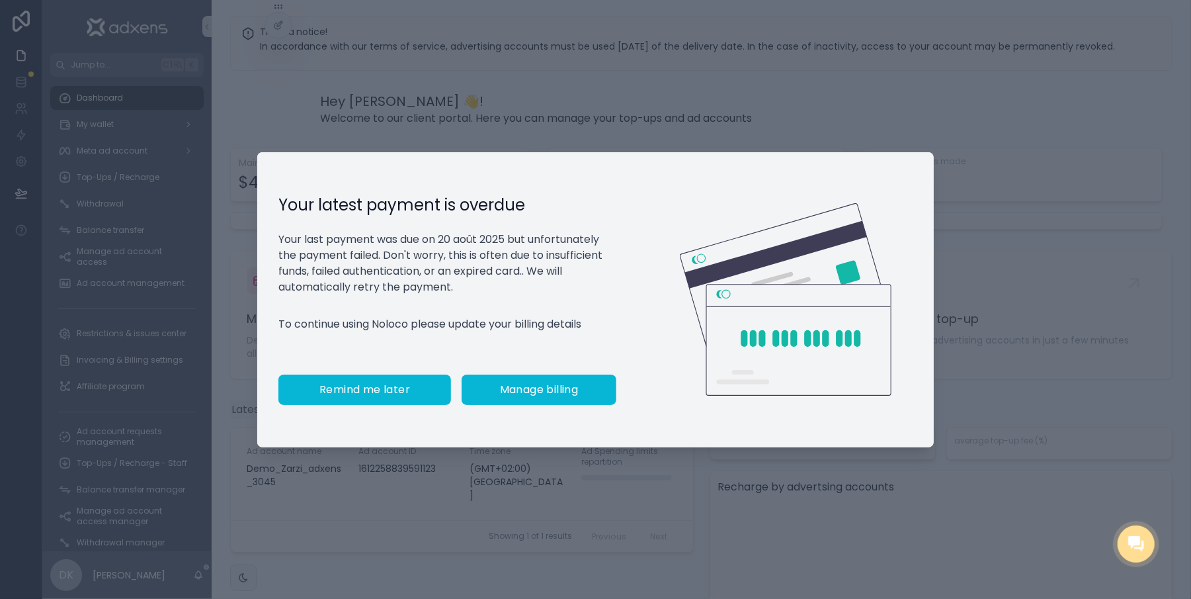
click at [376, 405] on button "Remind me later" at bounding box center [364, 389] width 173 height 30
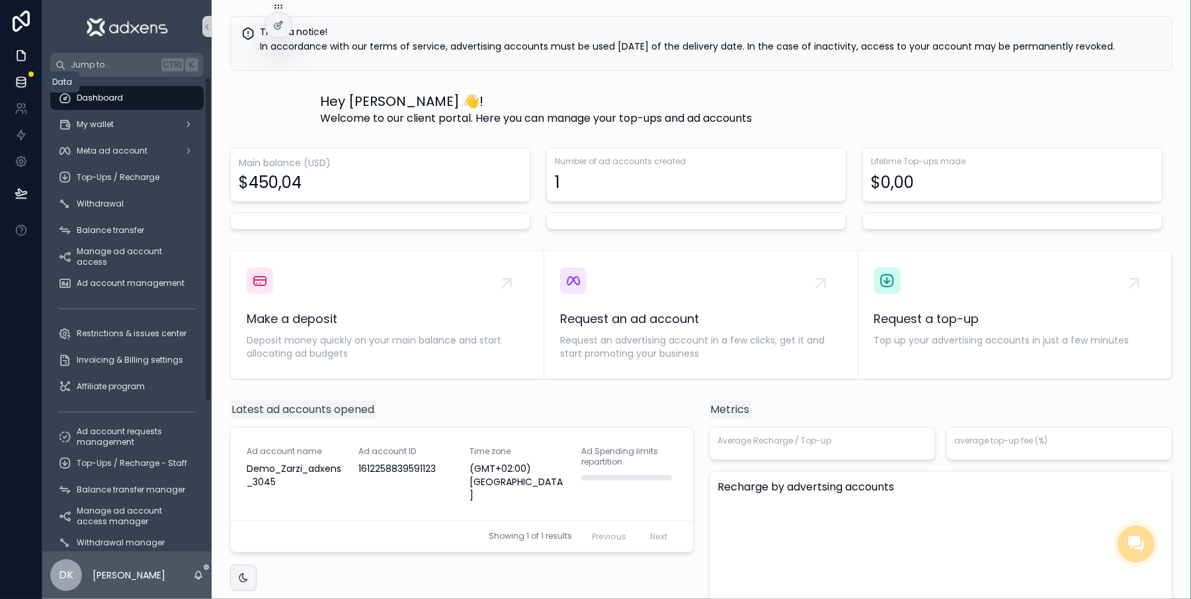
click at [27, 77] on link at bounding box center [21, 82] width 42 height 26
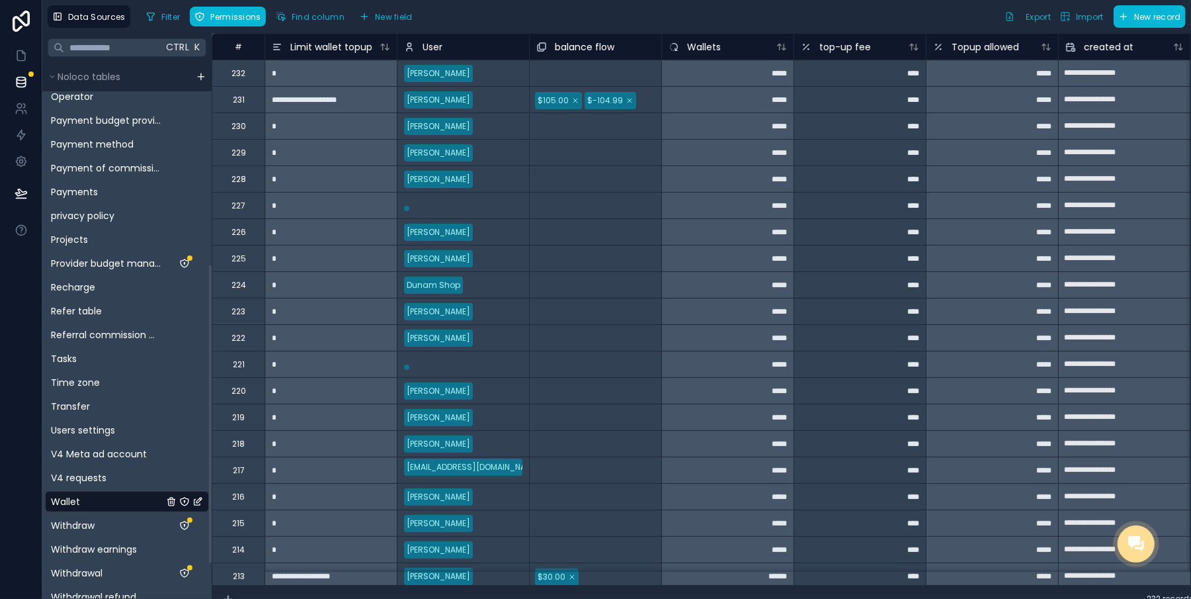
scroll to position [464, 0]
drag, startPoint x: 210, startPoint y: 183, endPoint x: 173, endPoint y: 485, distance: 304.5
click at [209, 485] on div at bounding box center [210, 463] width 3 height 298
click at [75, 413] on div "Transfer" at bounding box center [127, 404] width 164 height 21
click at [77, 437] on div "Users settings" at bounding box center [127, 428] width 164 height 21
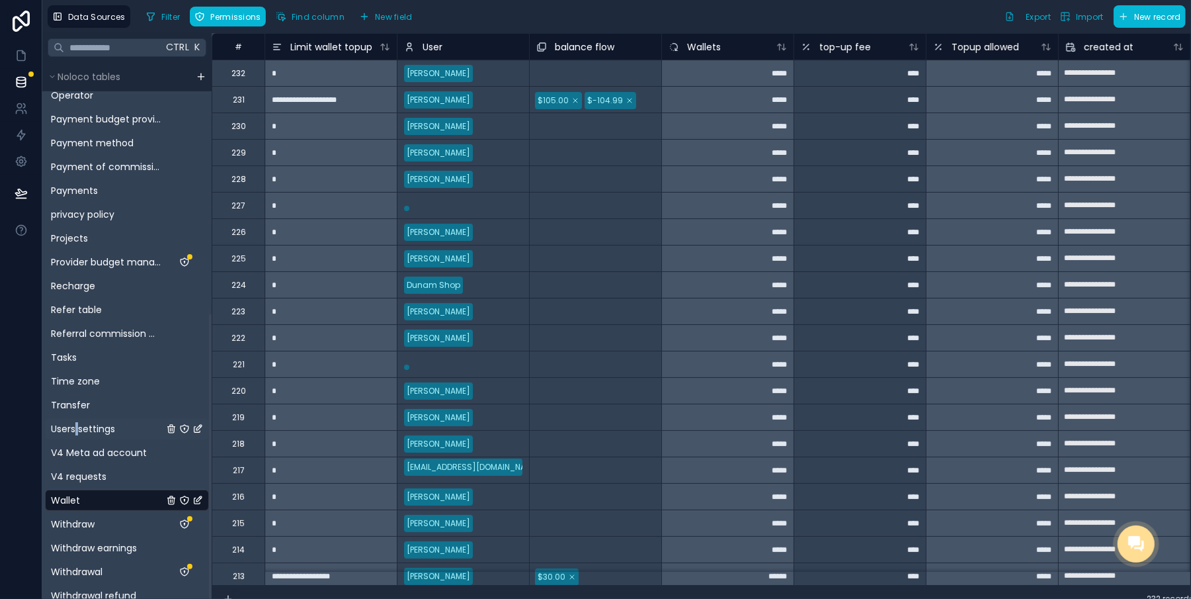
click at [85, 431] on span "Users settings" at bounding box center [83, 428] width 64 height 13
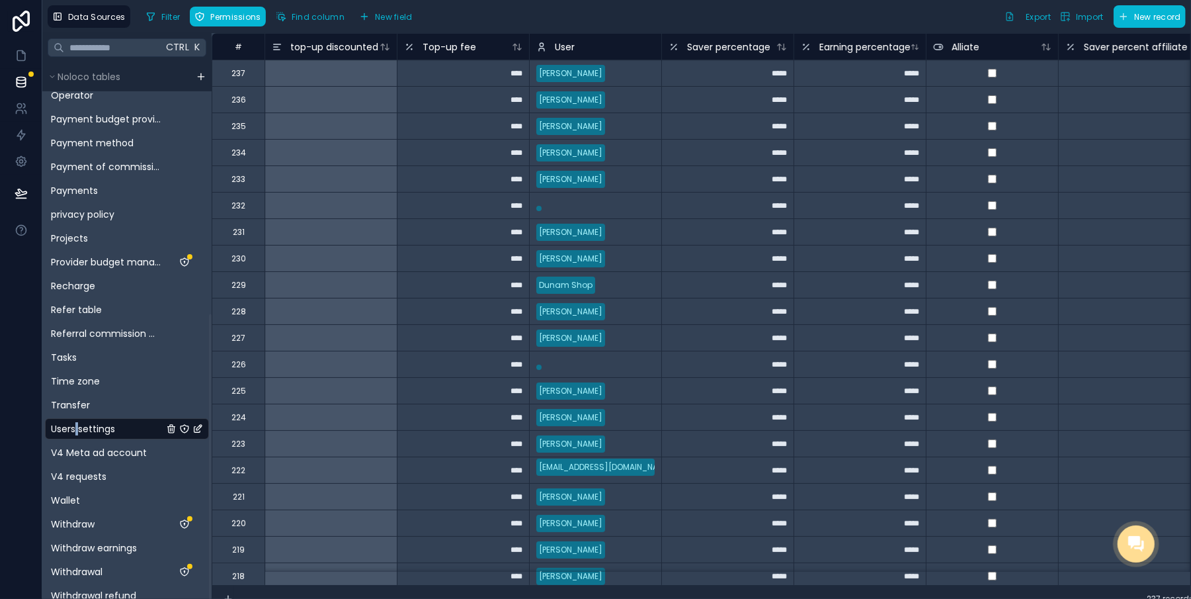
click at [649, 86] on div "[PERSON_NAME]" at bounding box center [595, 99] width 132 height 26
click at [96, 455] on span "V4 Meta ad account" at bounding box center [99, 452] width 96 height 13
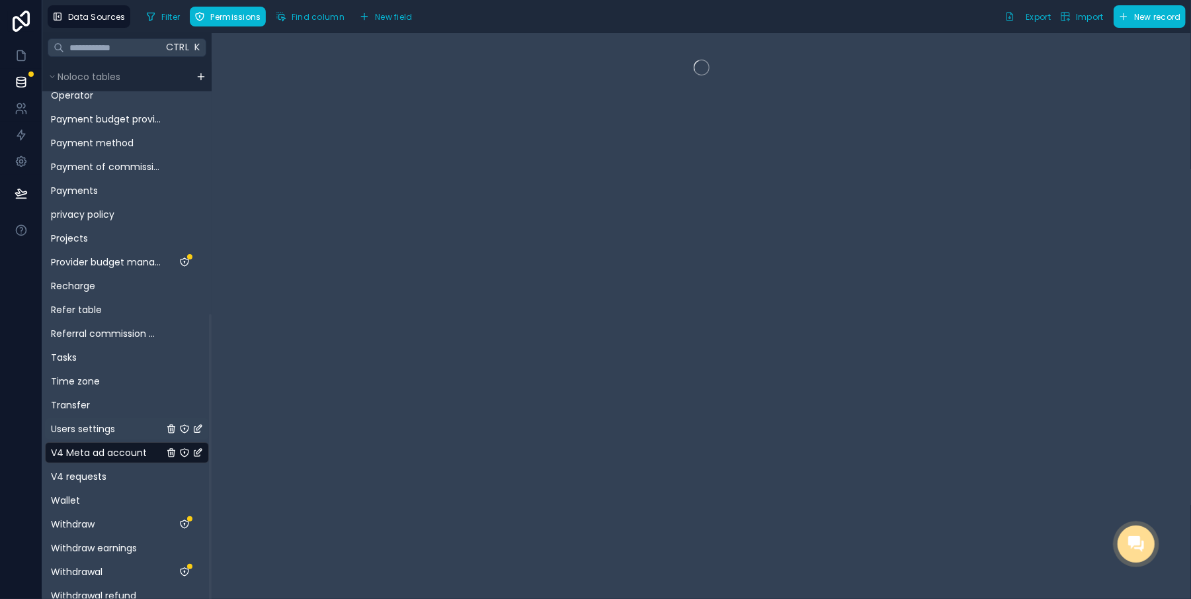
click at [94, 427] on span "Users settings" at bounding box center [83, 428] width 64 height 13
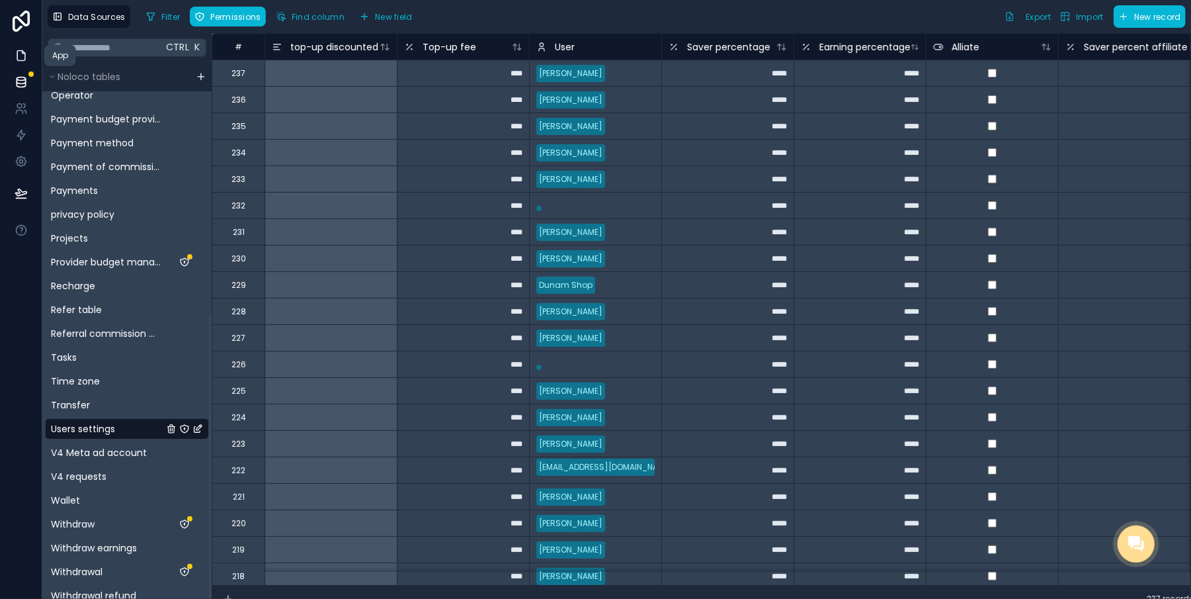
click at [17, 57] on icon at bounding box center [21, 55] width 13 height 13
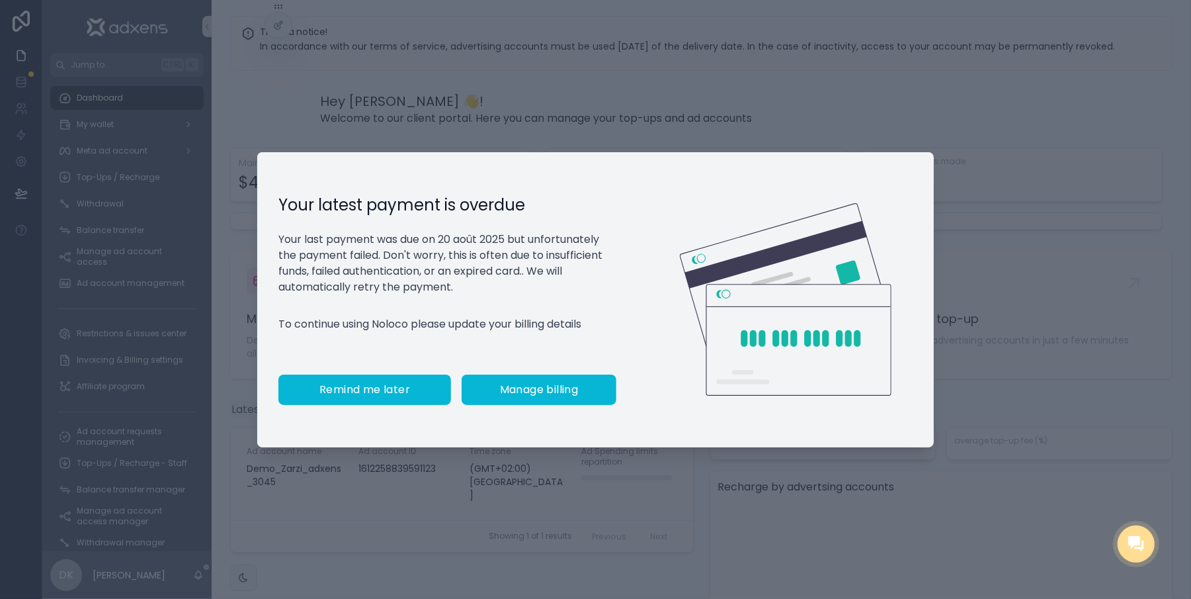
drag, startPoint x: 369, startPoint y: 369, endPoint x: 373, endPoint y: 384, distance: 15.7
click at [372, 381] on div "Your latest payment is overdue Your last payment was due on 20 août 2025 but un…" at bounding box center [447, 299] width 380 height 295
click at [373, 384] on button "Remind me later" at bounding box center [364, 389] width 173 height 30
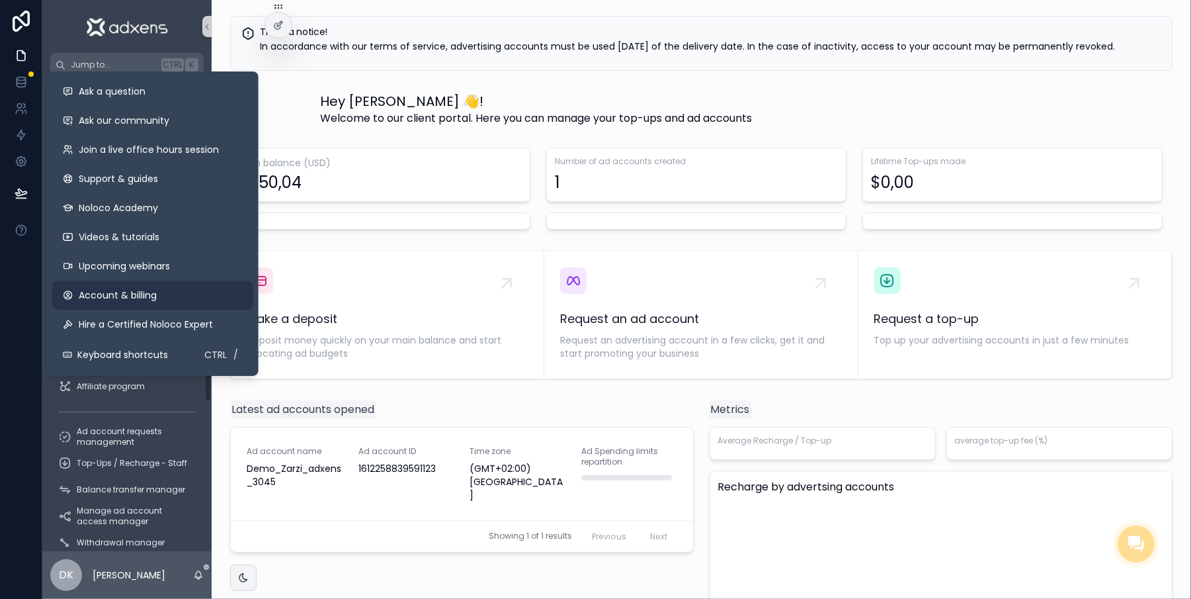
click at [95, 296] on span "Account & billing" at bounding box center [118, 294] width 78 height 13
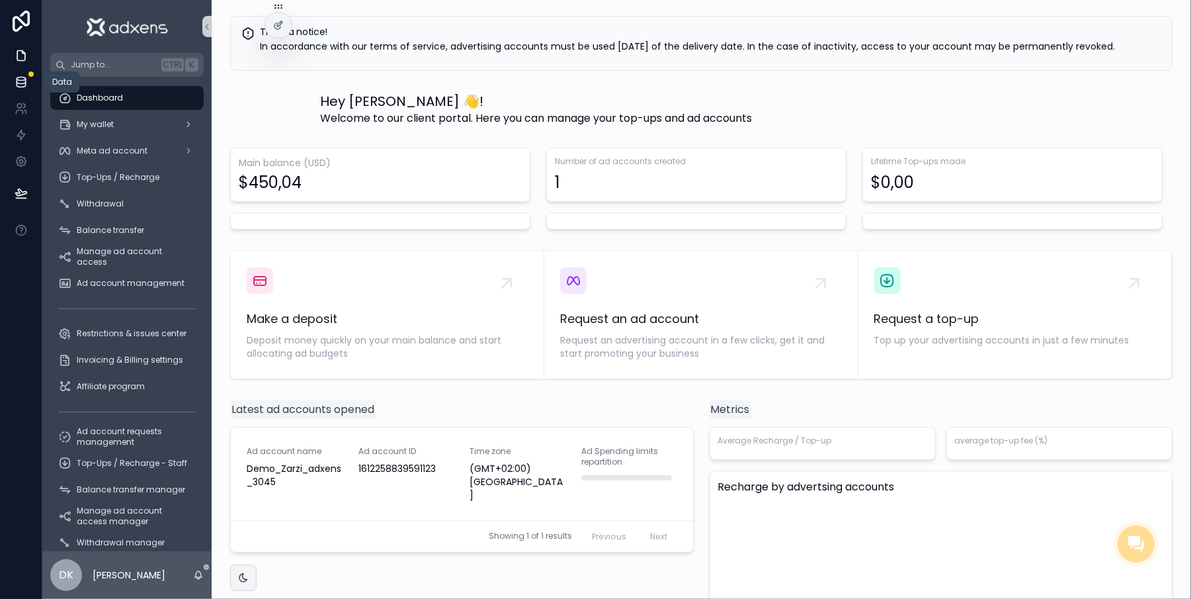
click at [12, 88] on link at bounding box center [21, 82] width 42 height 26
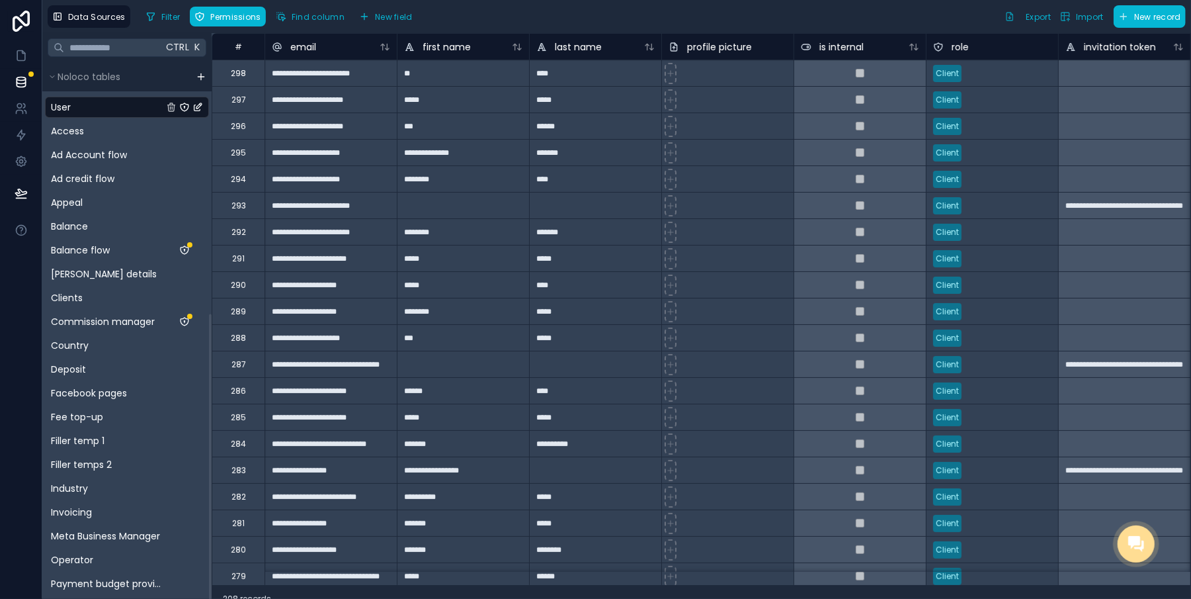
scroll to position [464, 0]
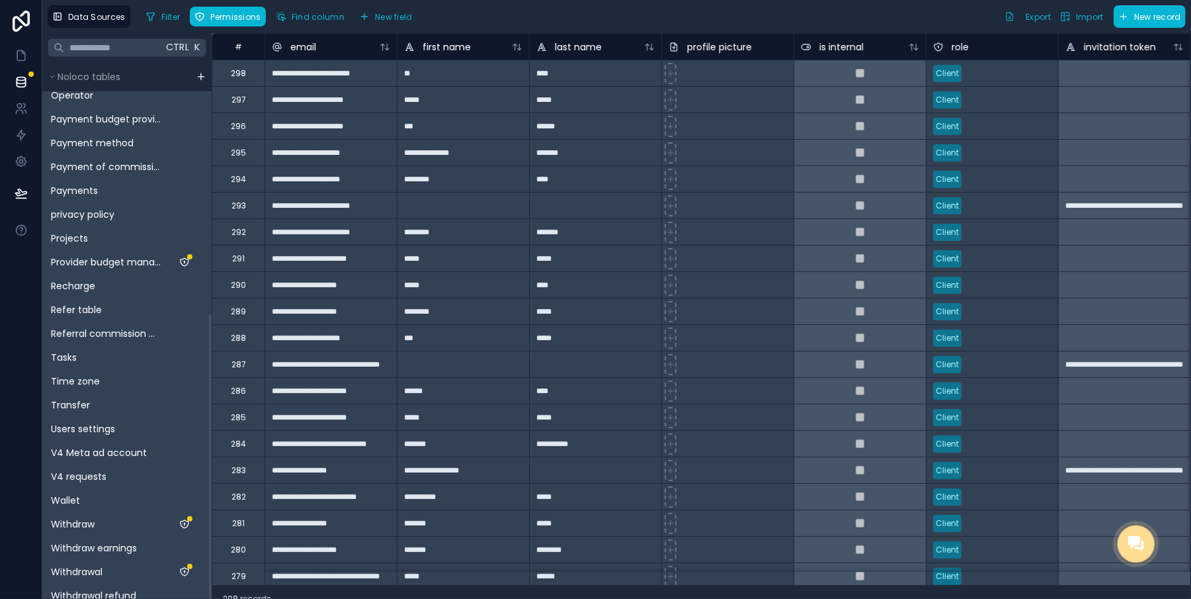
drag, startPoint x: 210, startPoint y: 176, endPoint x: 196, endPoint y: 534, distance: 358.7
click at [209, 534] on div at bounding box center [210, 463] width 3 height 298
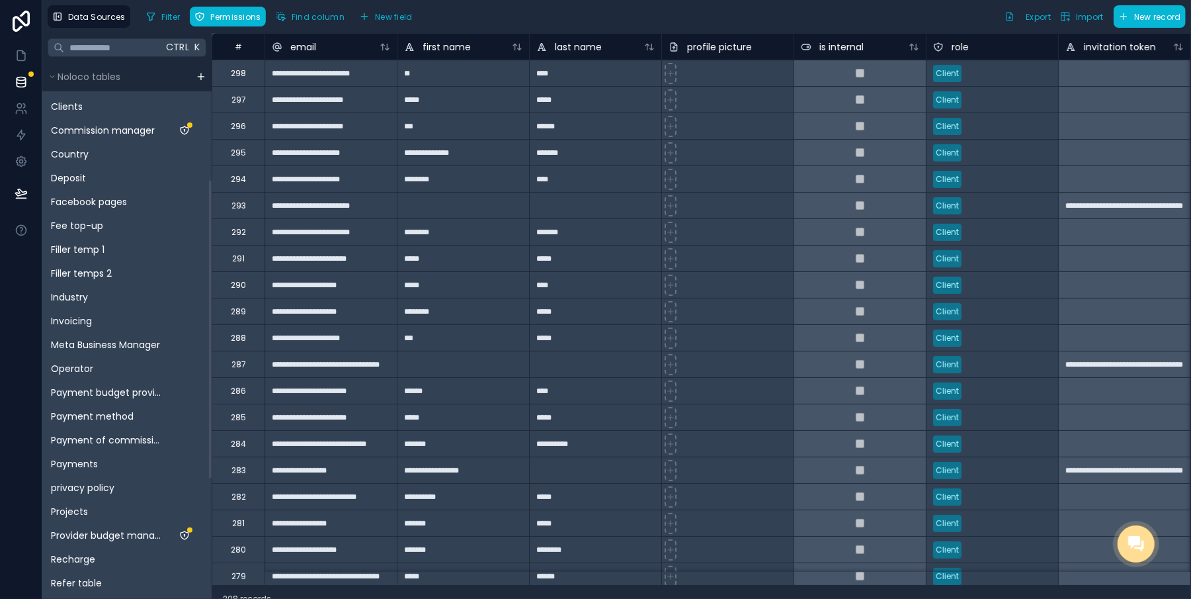
scroll to position [181, 0]
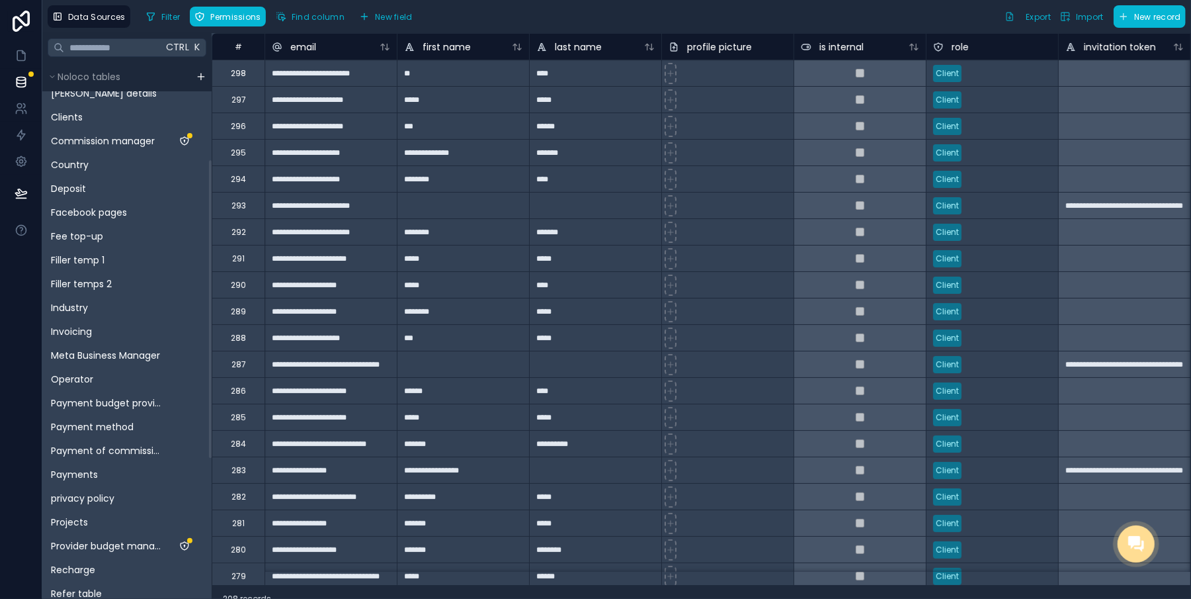
drag, startPoint x: 210, startPoint y: 366, endPoint x: 224, endPoint y: 212, distance: 154.7
click at [212, 212] on div at bounding box center [210, 309] width 3 height 298
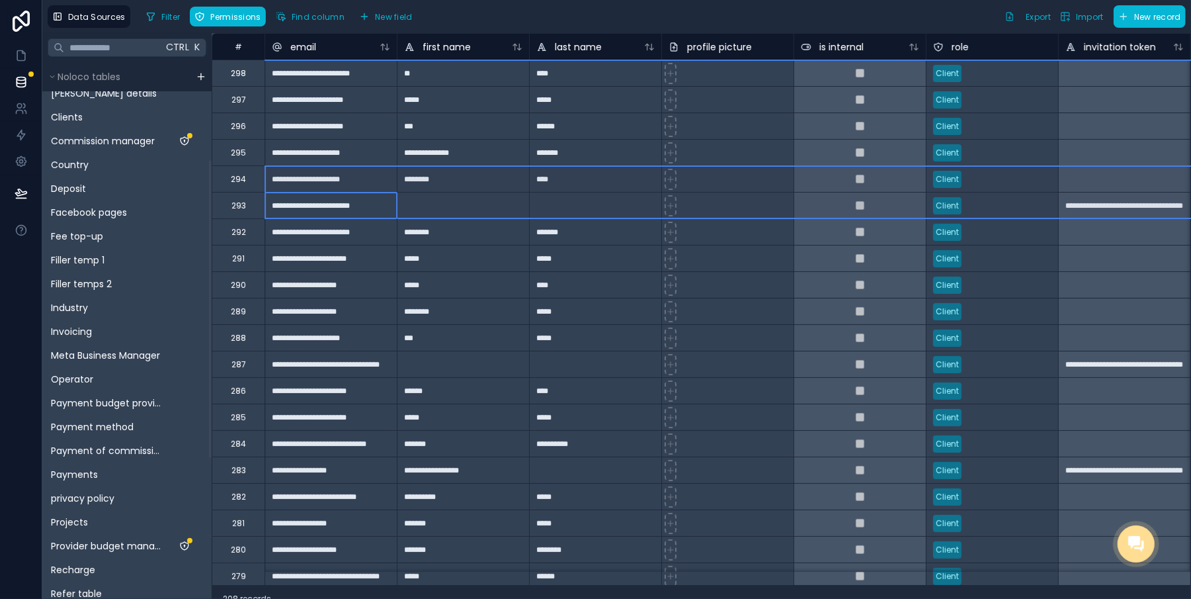
drag, startPoint x: 224, startPoint y: 212, endPoint x: 228, endPoint y: 171, distance: 41.2
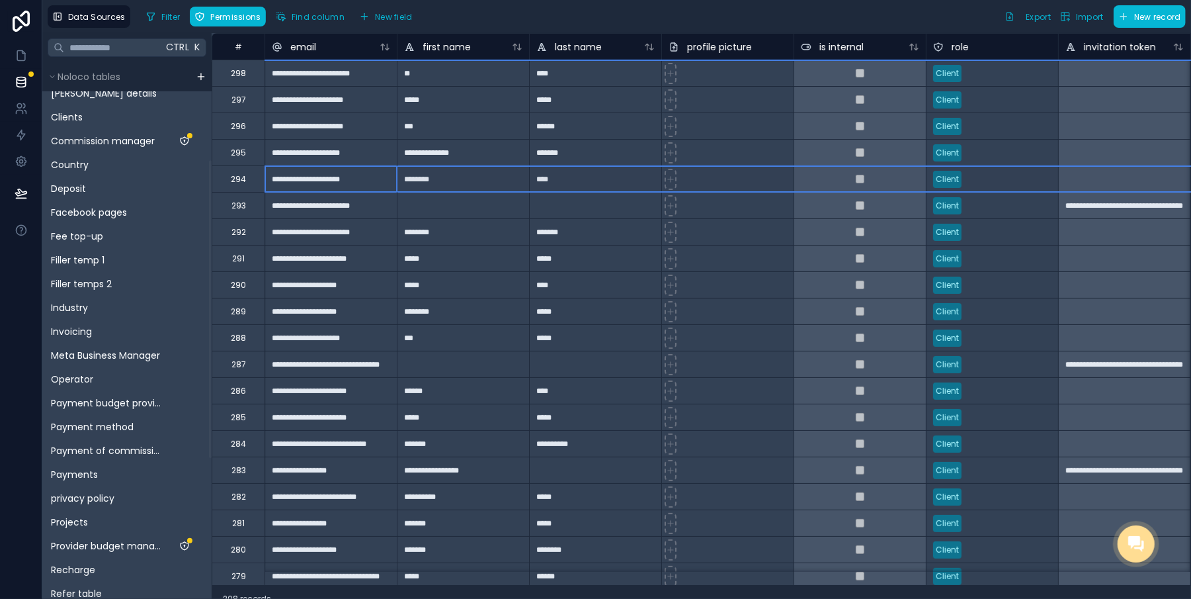
drag, startPoint x: 228, startPoint y: 171, endPoint x: 241, endPoint y: 189, distance: 23.1
click at [241, 189] on div "294" at bounding box center [238, 178] width 53 height 26
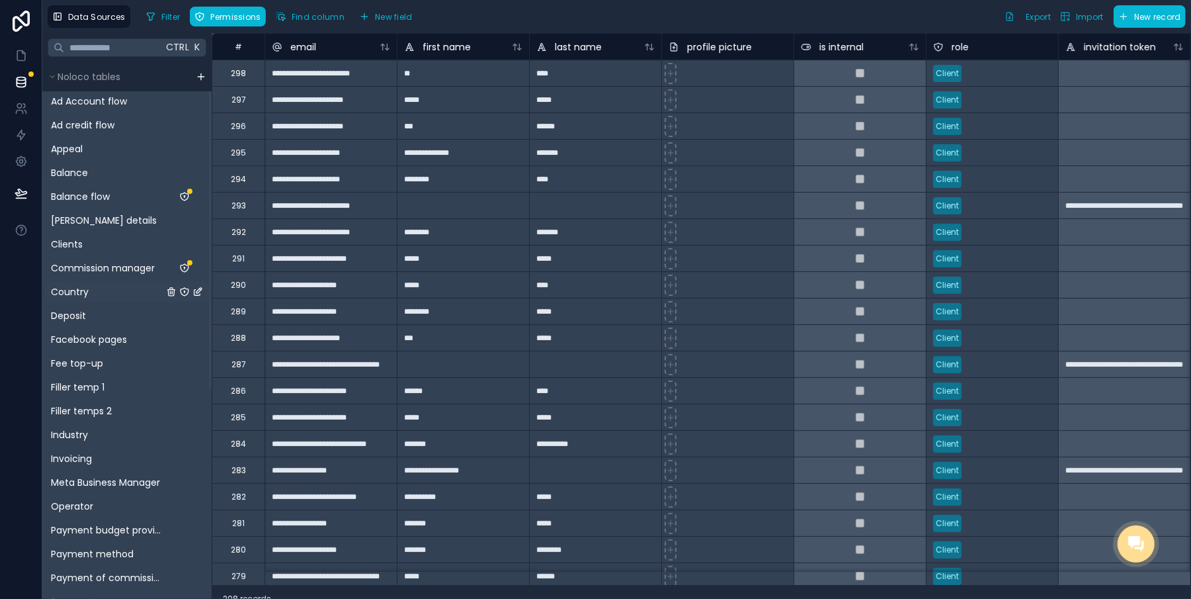
drag, startPoint x: 210, startPoint y: 286, endPoint x: 143, endPoint y: 286, distance: 67.5
click at [212, 218] on div at bounding box center [210, 240] width 3 height 298
click span "Deposit"
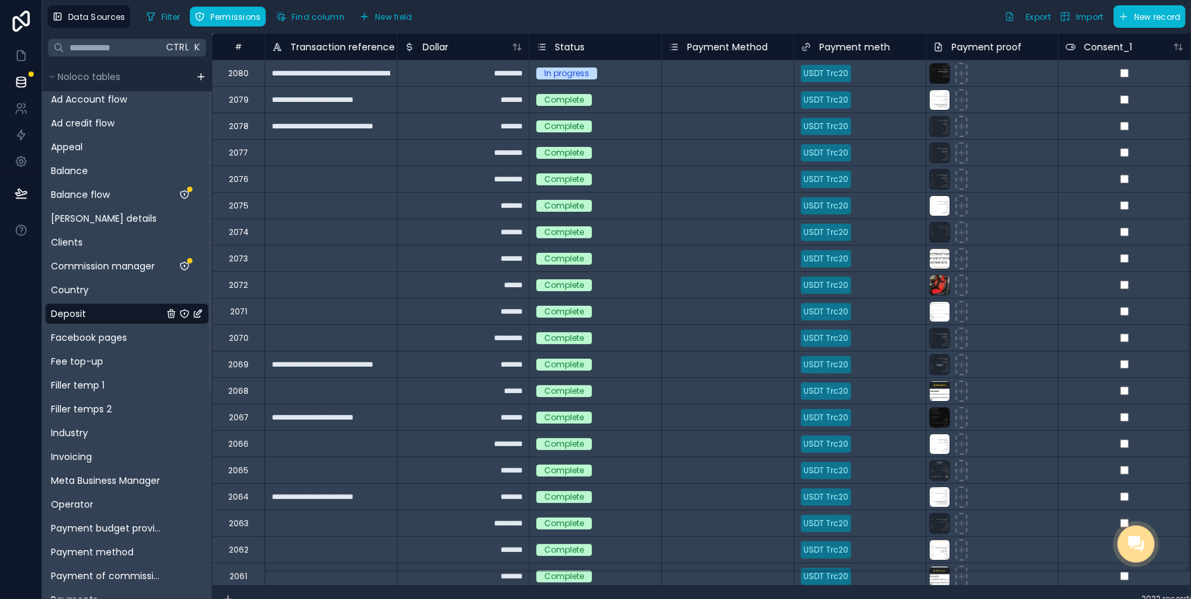
click div "In progress"
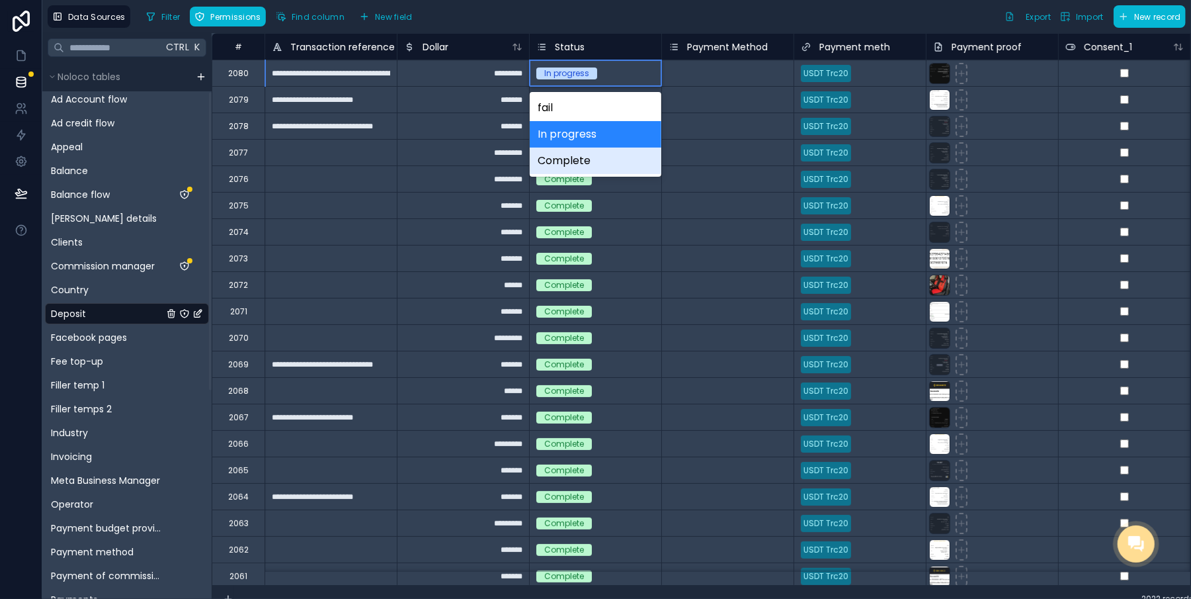
click div "Complete"
